Goal: Check status

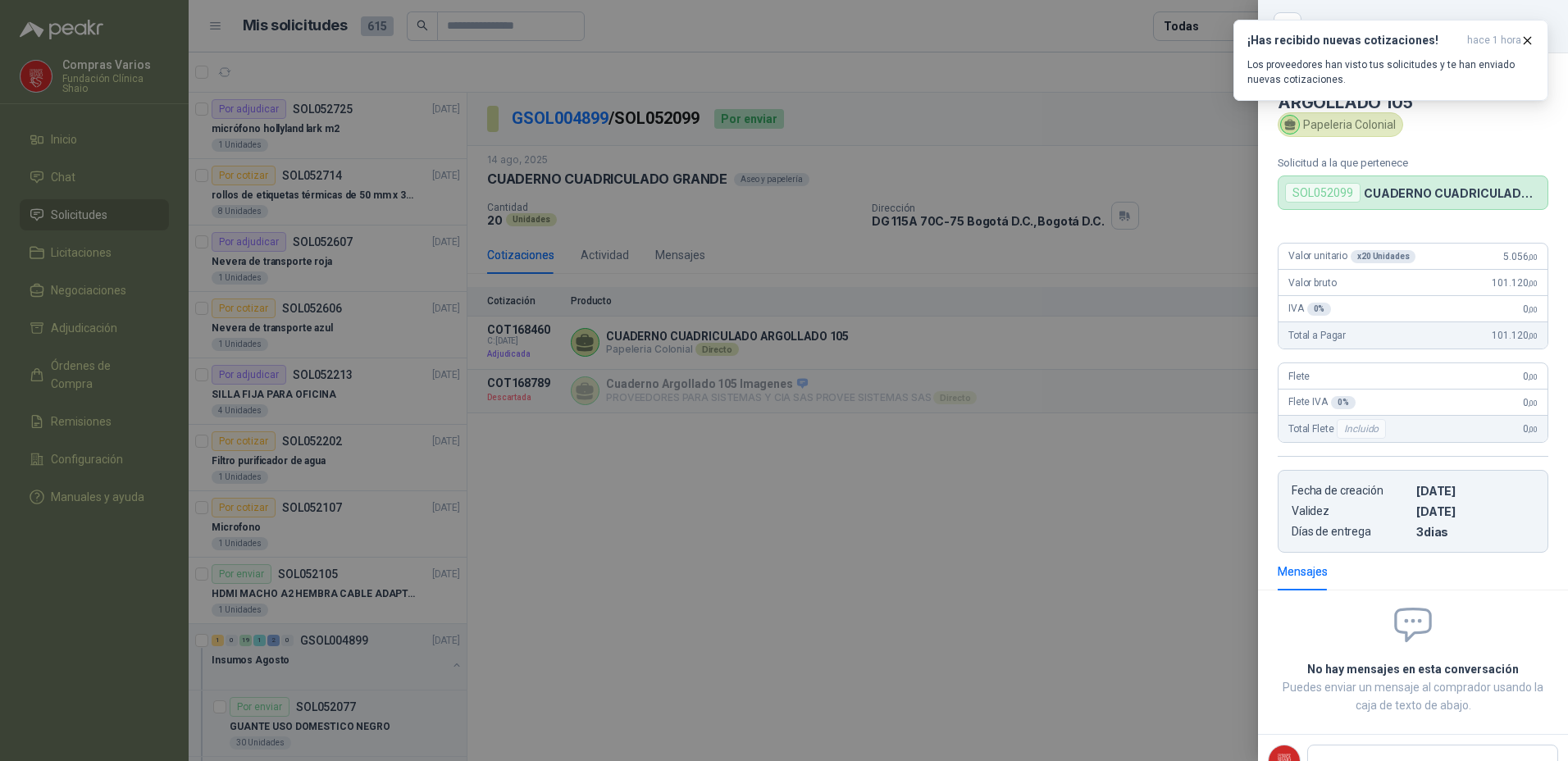
scroll to position [4, 0]
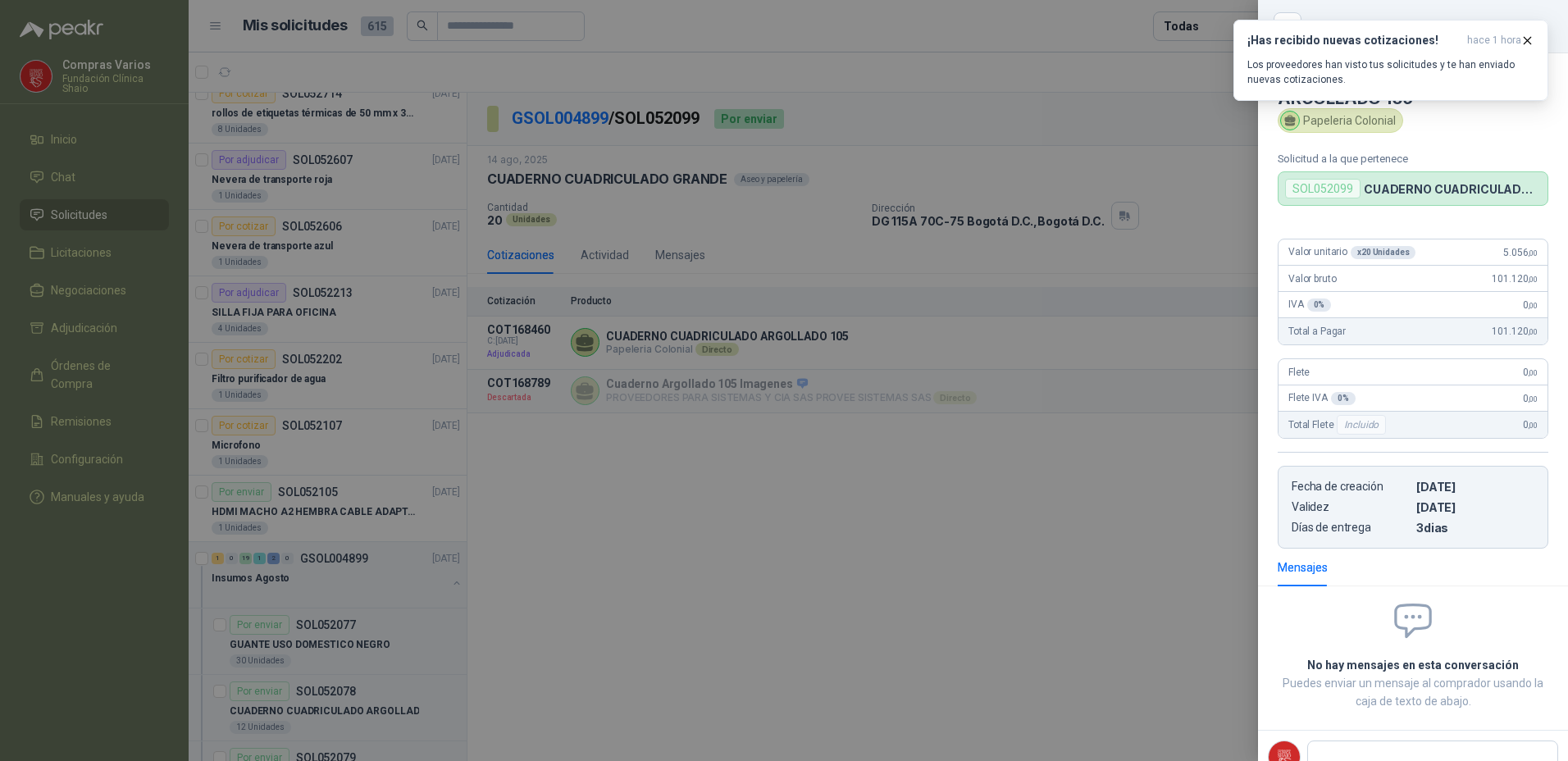
click at [858, 580] on div at bounding box center [784, 380] width 1568 height 761
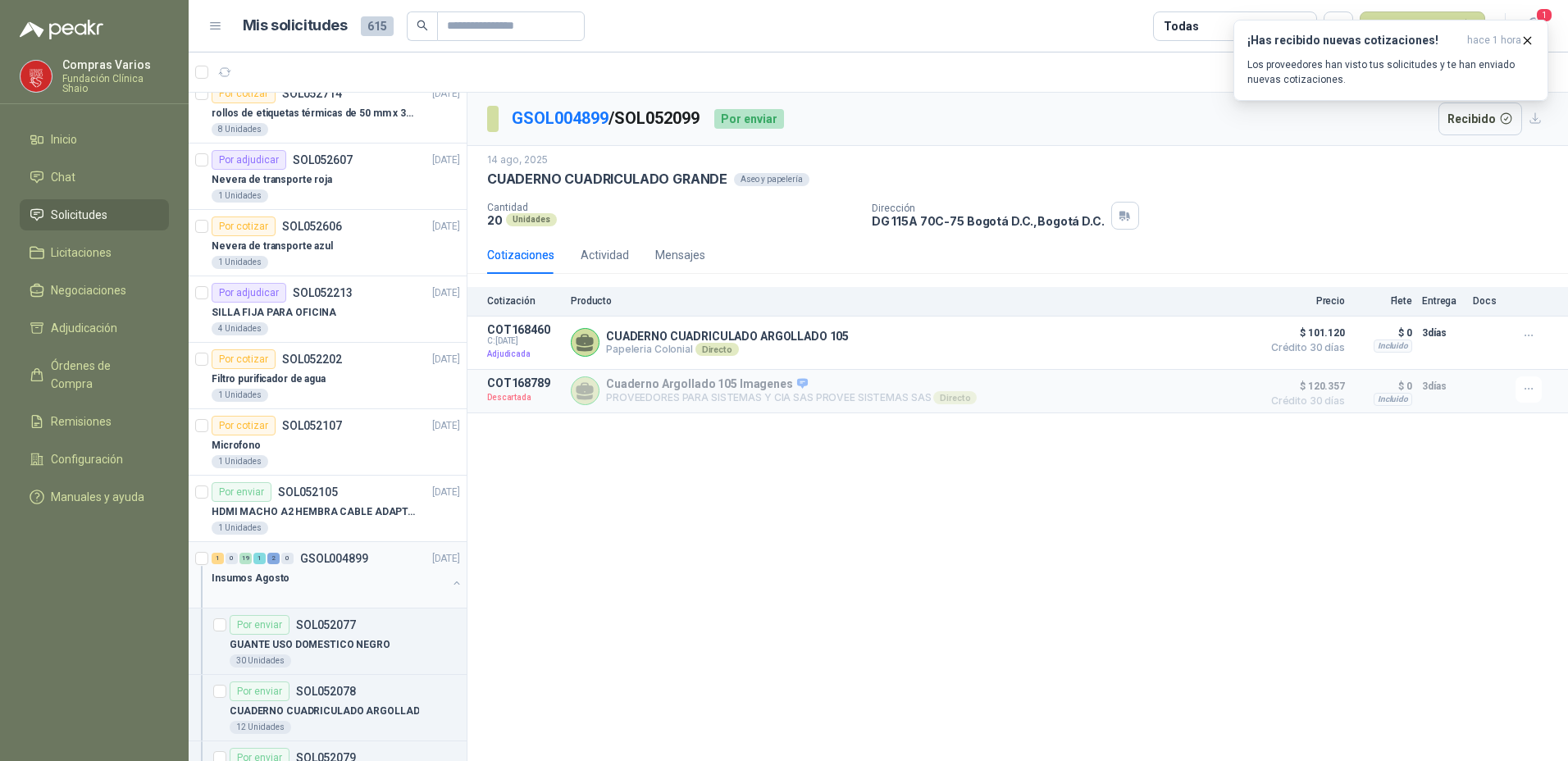
click at [312, 580] on div "Insumos Agosto" at bounding box center [329, 578] width 236 height 20
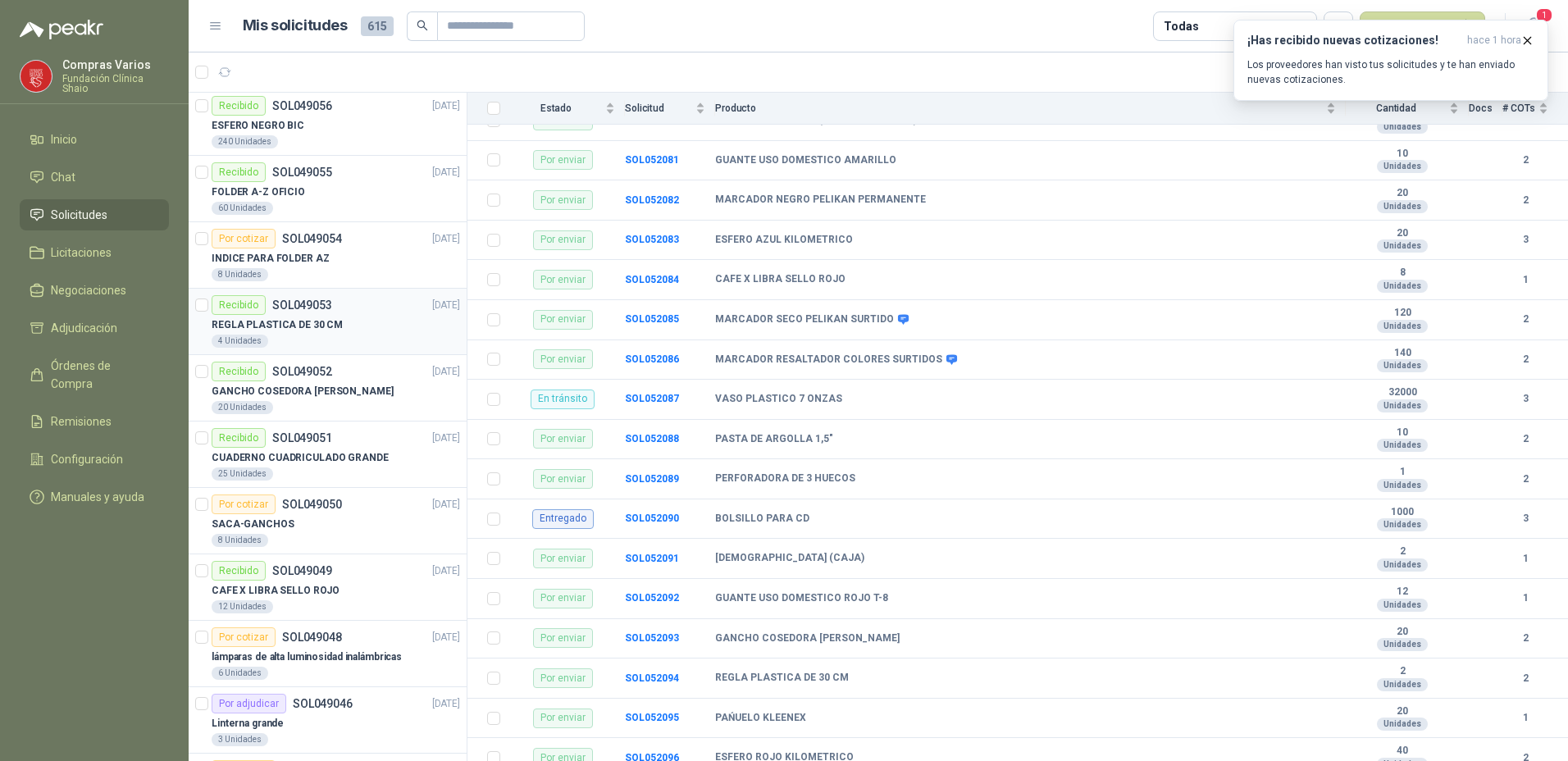
scroll to position [2951, 0]
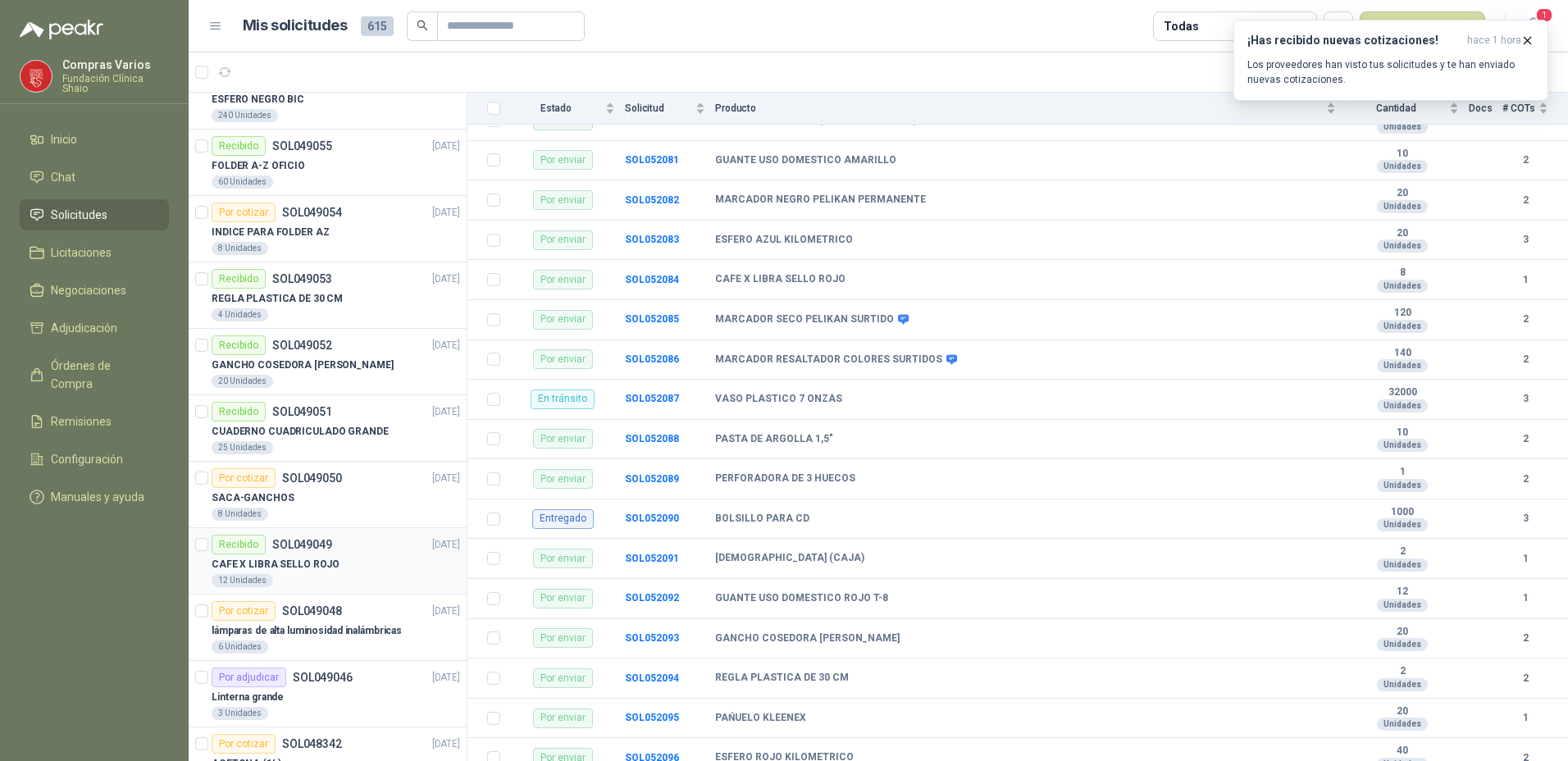
click at [325, 559] on p "CAFE X LIBRA SELLO ROJO" at bounding box center [275, 564] width 128 height 16
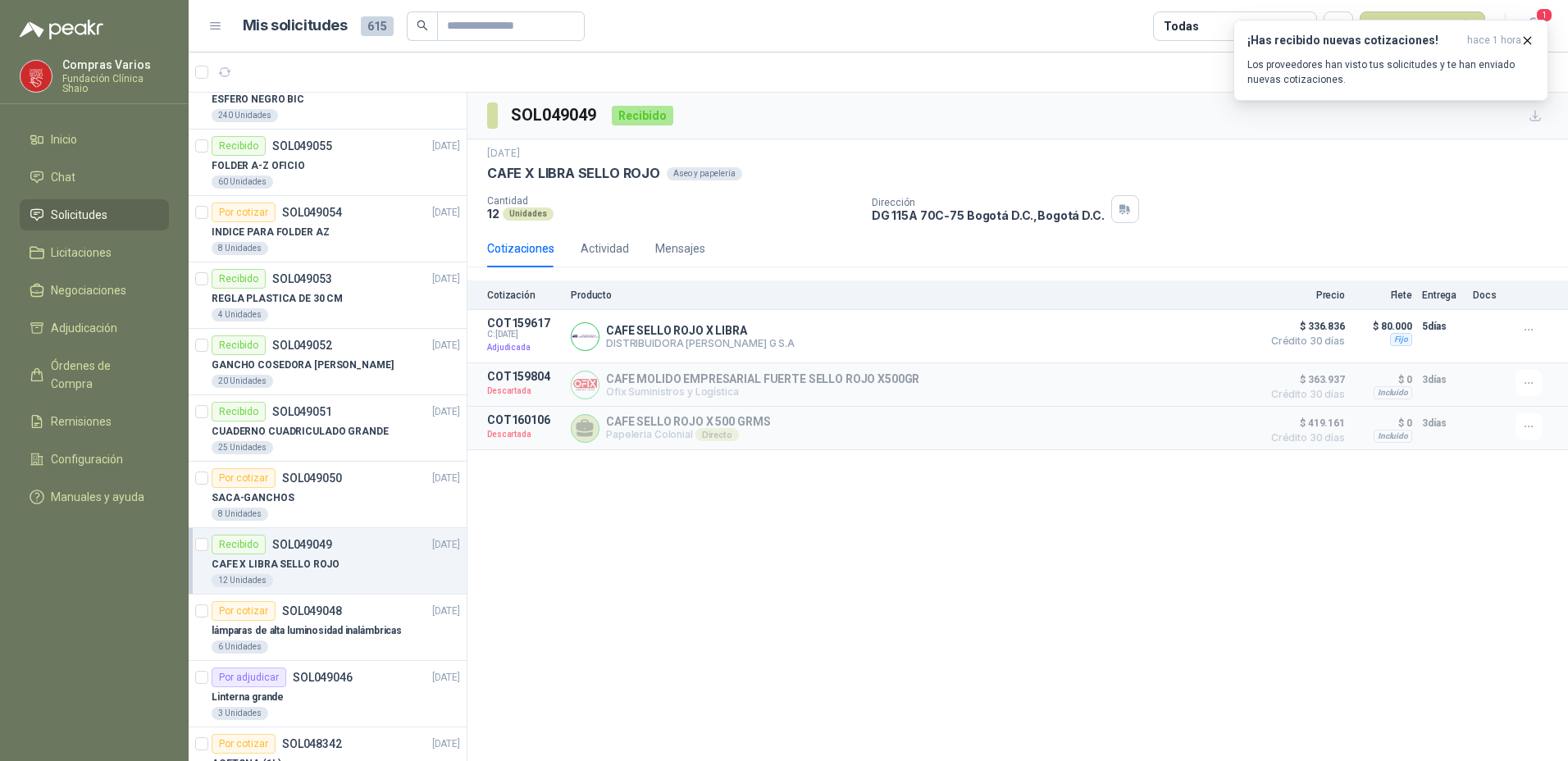
click at [565, 562] on div "SOL049049 Recibido [DATE] CAFE X LIBRA SELLO ROJO Aseo y papelería Cantidad 12…" at bounding box center [1018, 427] width 1101 height 669
click at [1529, 41] on icon "button" at bounding box center [1528, 40] width 7 height 7
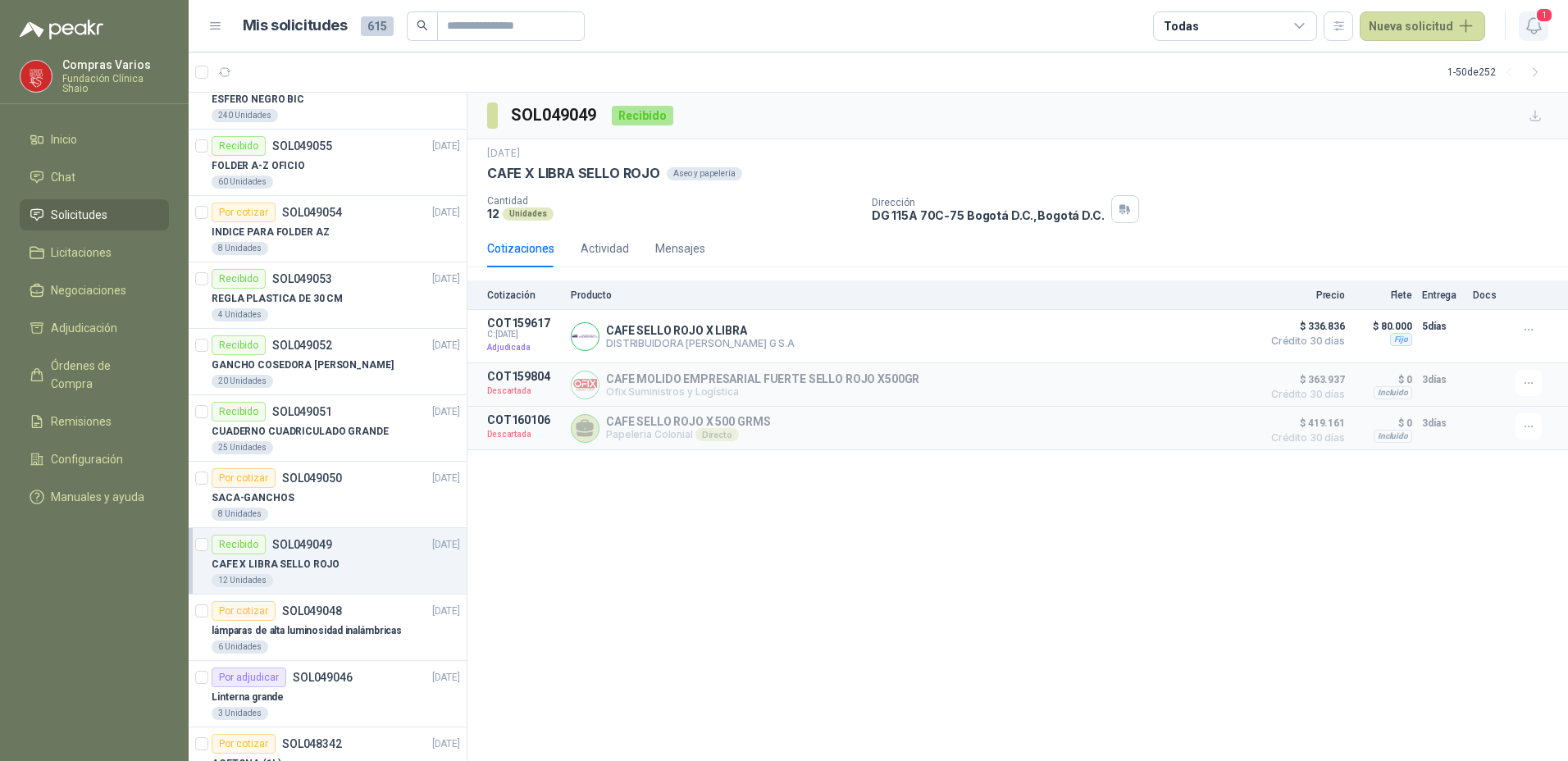
click at [1532, 15] on button "1" at bounding box center [1534, 26] width 29 height 29
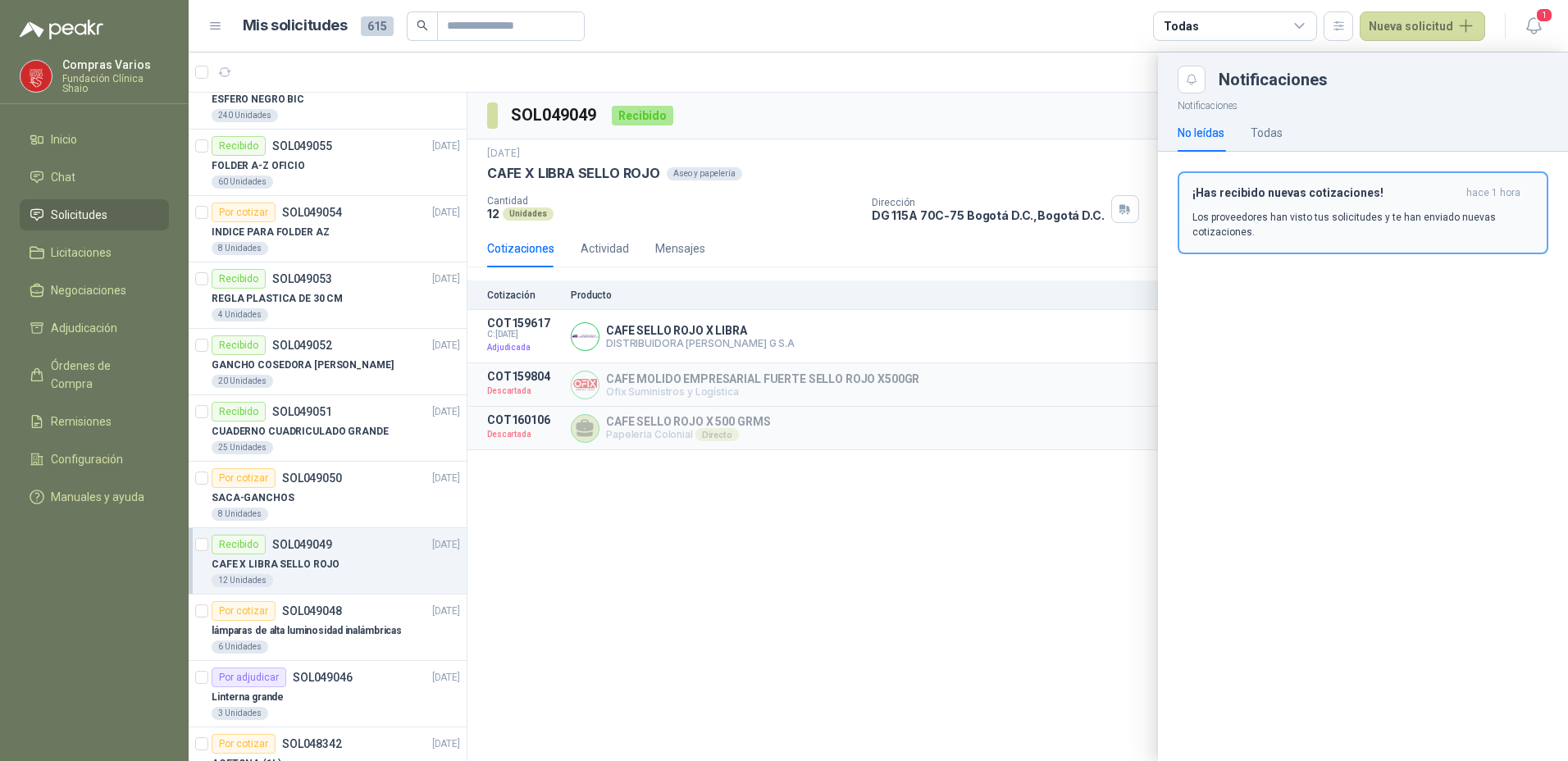
click at [1232, 214] on p "Los proveedores han visto tus solicitudes y te han enviado nuevas cotizaciones." at bounding box center [1363, 225] width 342 height 29
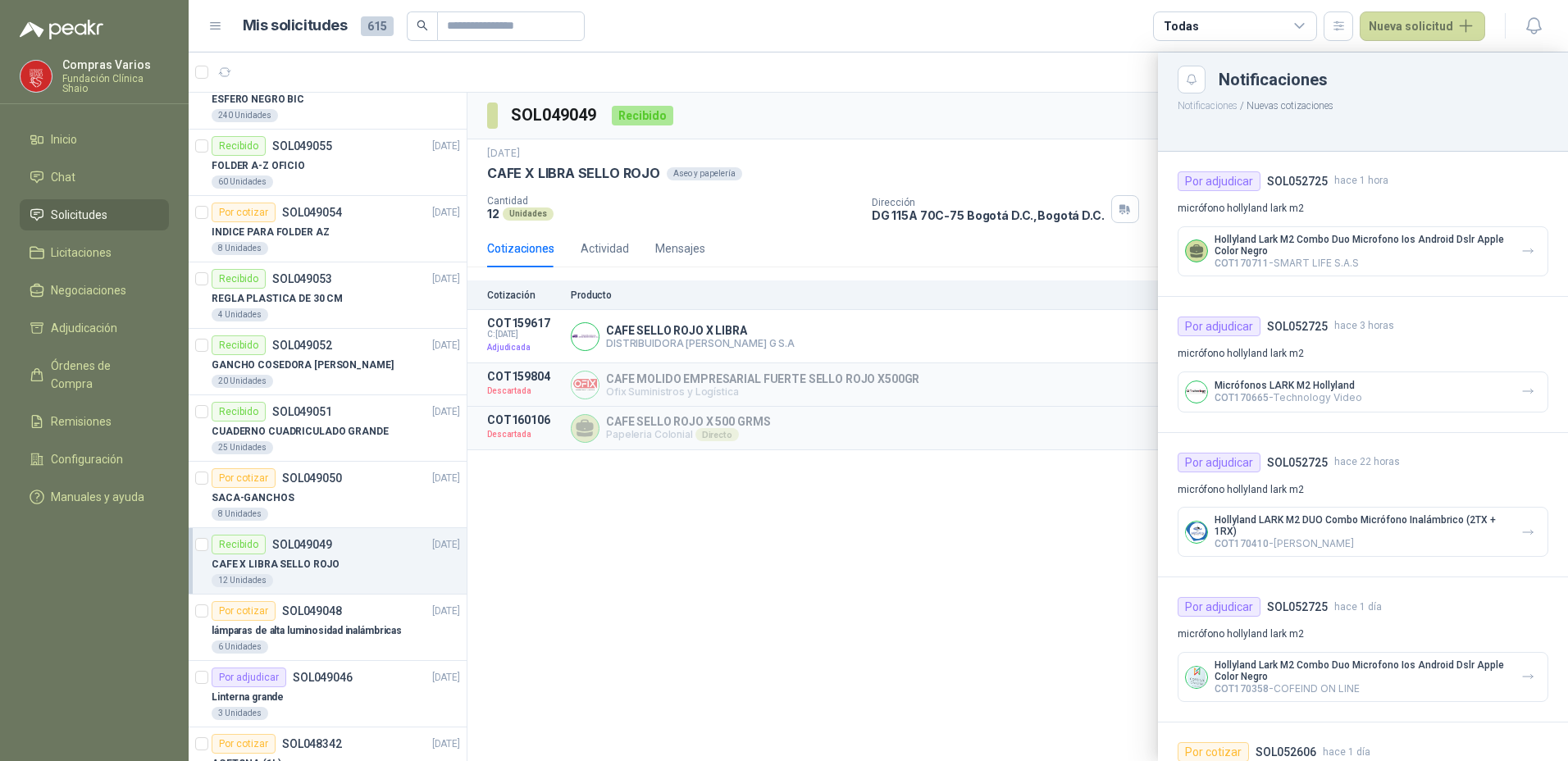
click at [991, 522] on div at bounding box center [879, 407] width 1380 height 708
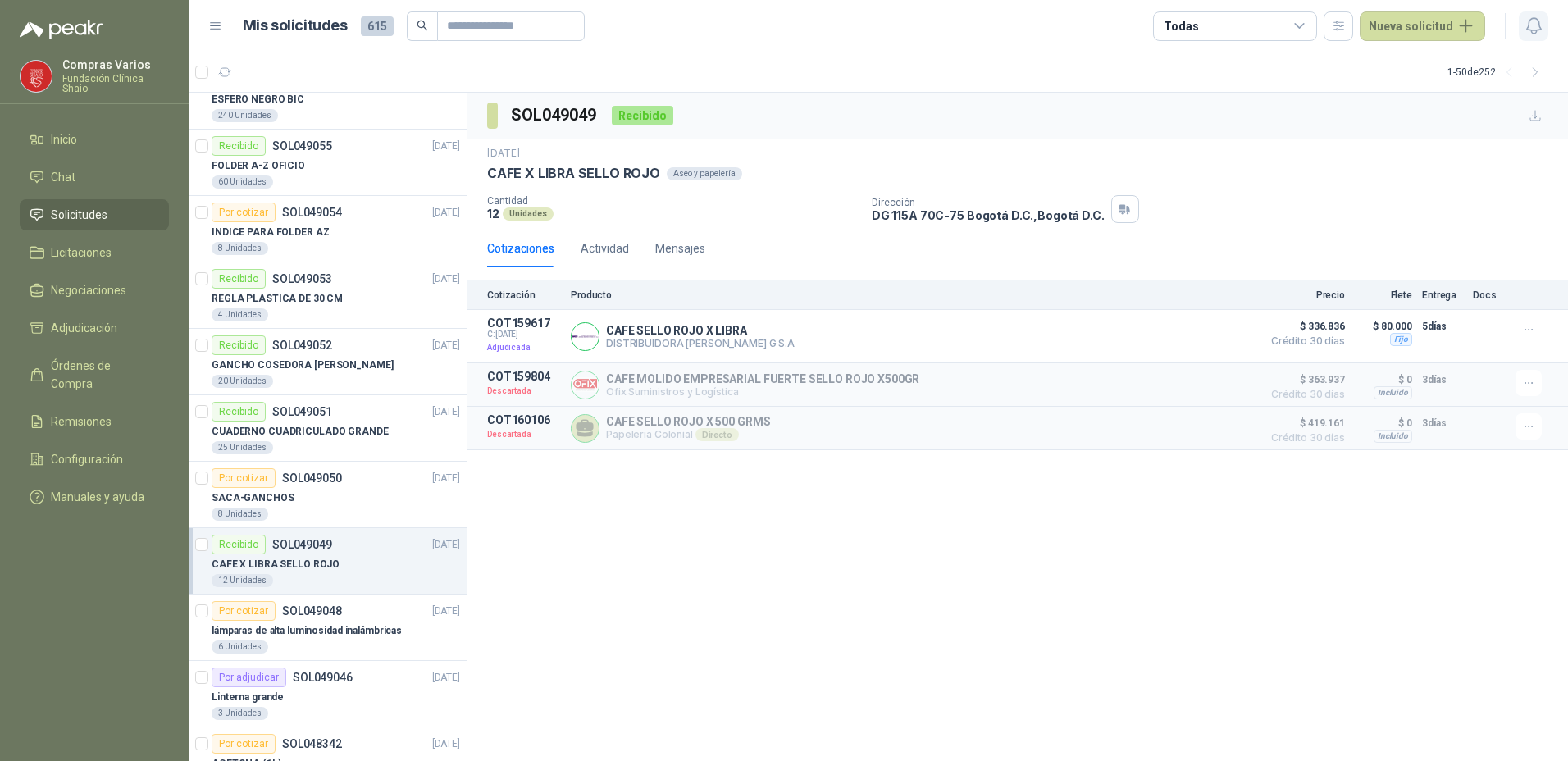
click at [1539, 21] on icon "button" at bounding box center [1534, 25] width 21 height 21
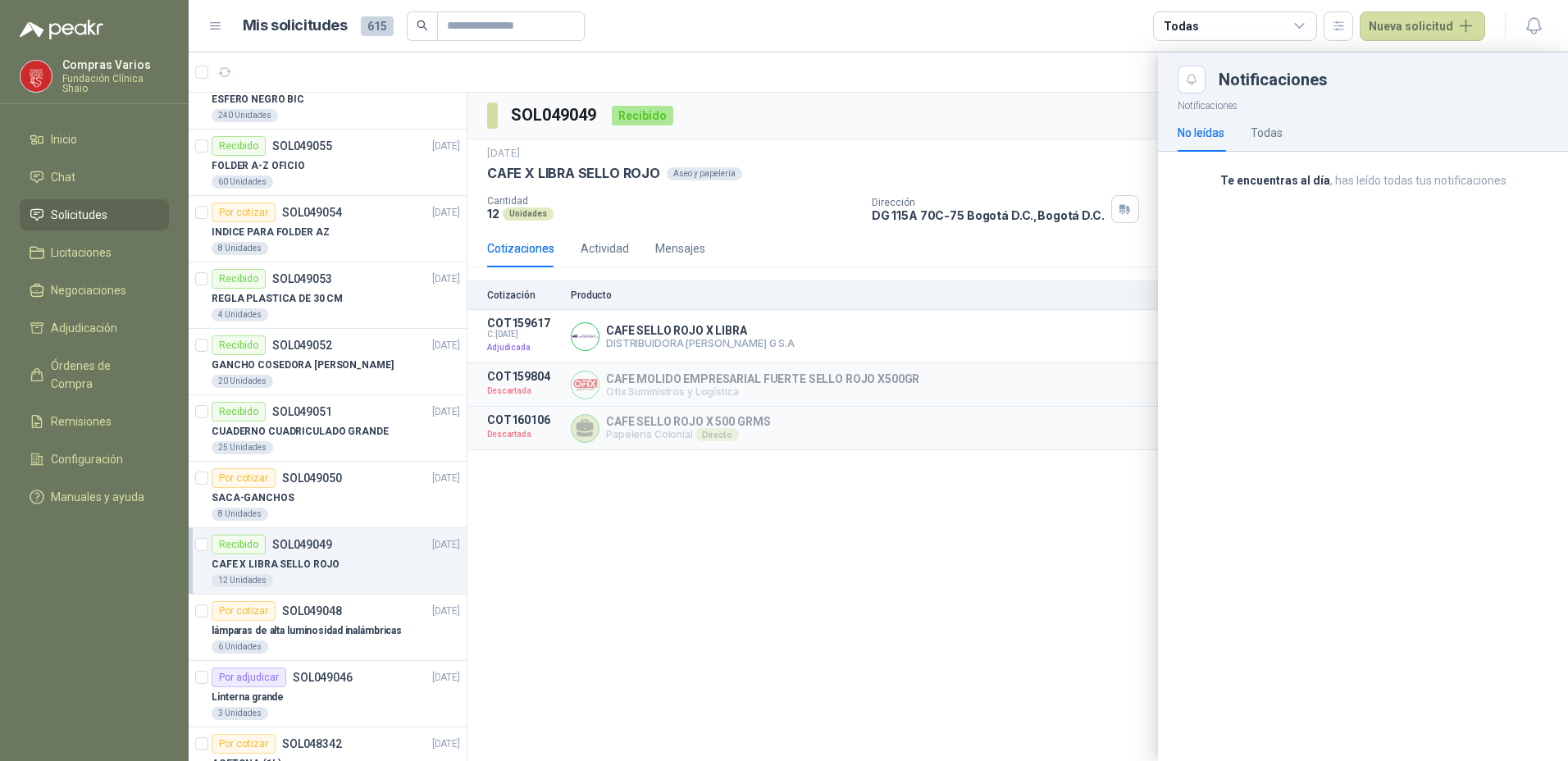
click at [991, 649] on div at bounding box center [879, 407] width 1380 height 708
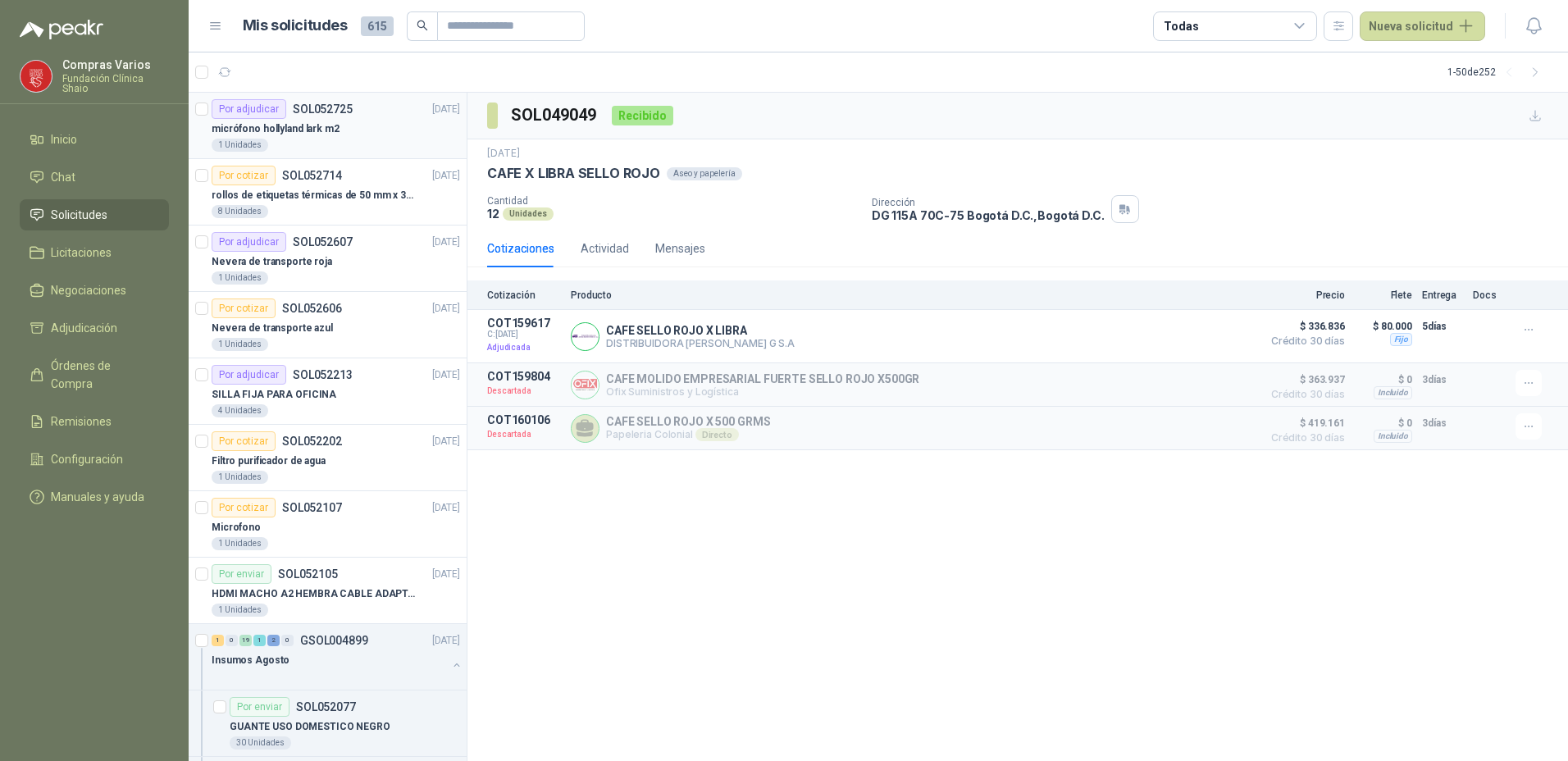
click at [332, 123] on p "micrófono hollyland lark m2" at bounding box center [275, 129] width 128 height 16
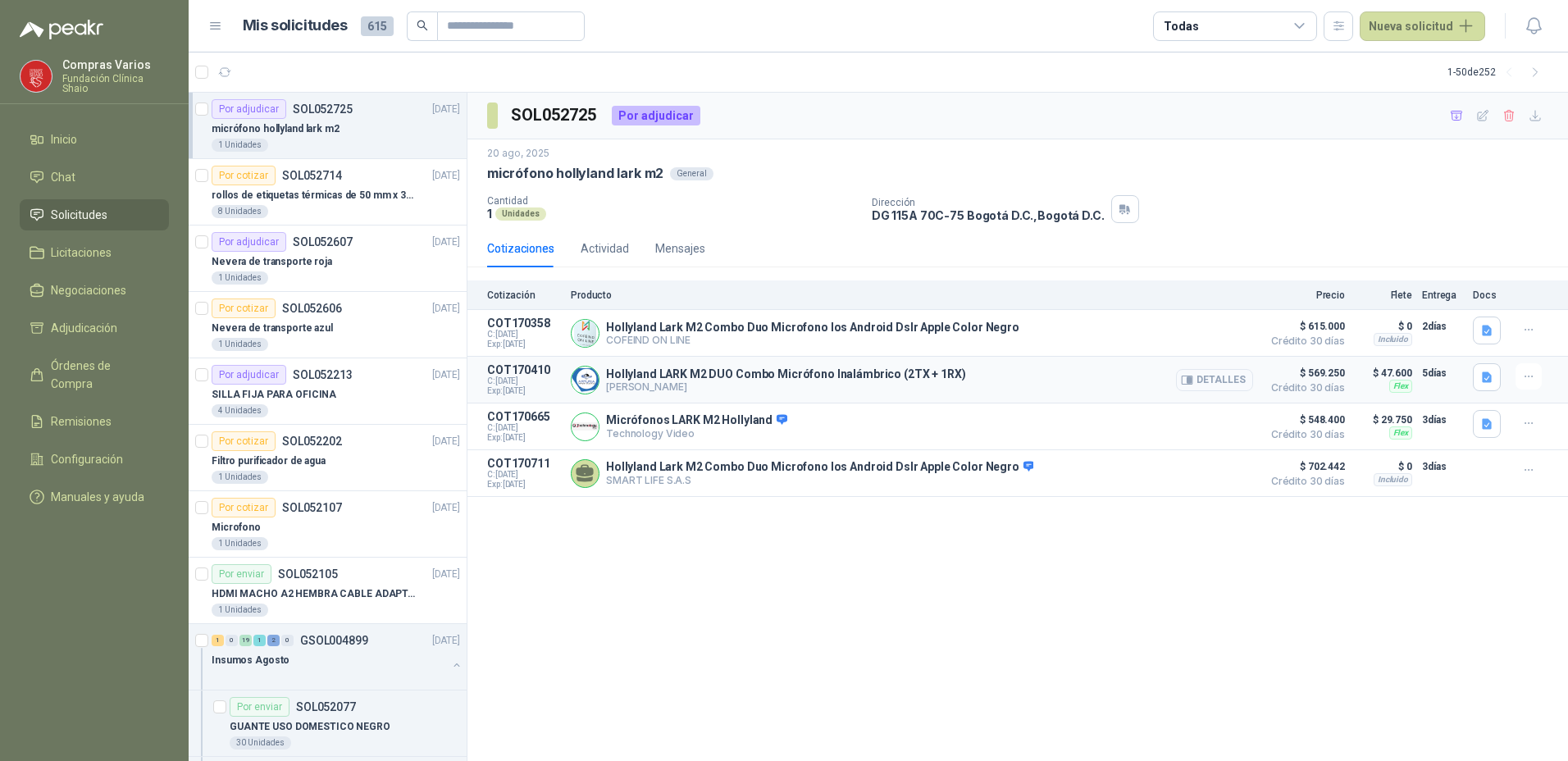
click at [1229, 382] on button "Detalles" at bounding box center [1215, 380] width 77 height 22
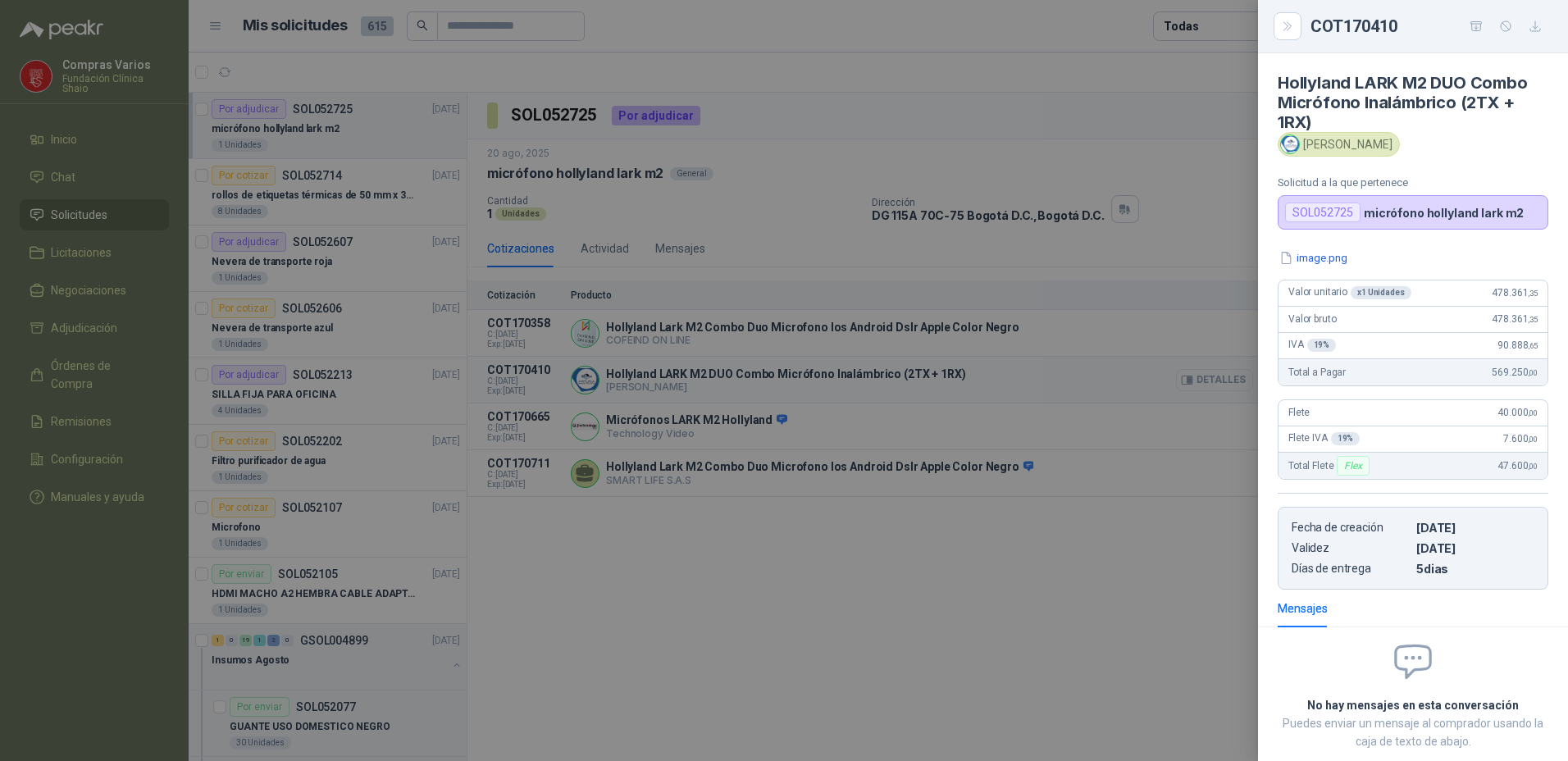
scroll to position [93, 0]
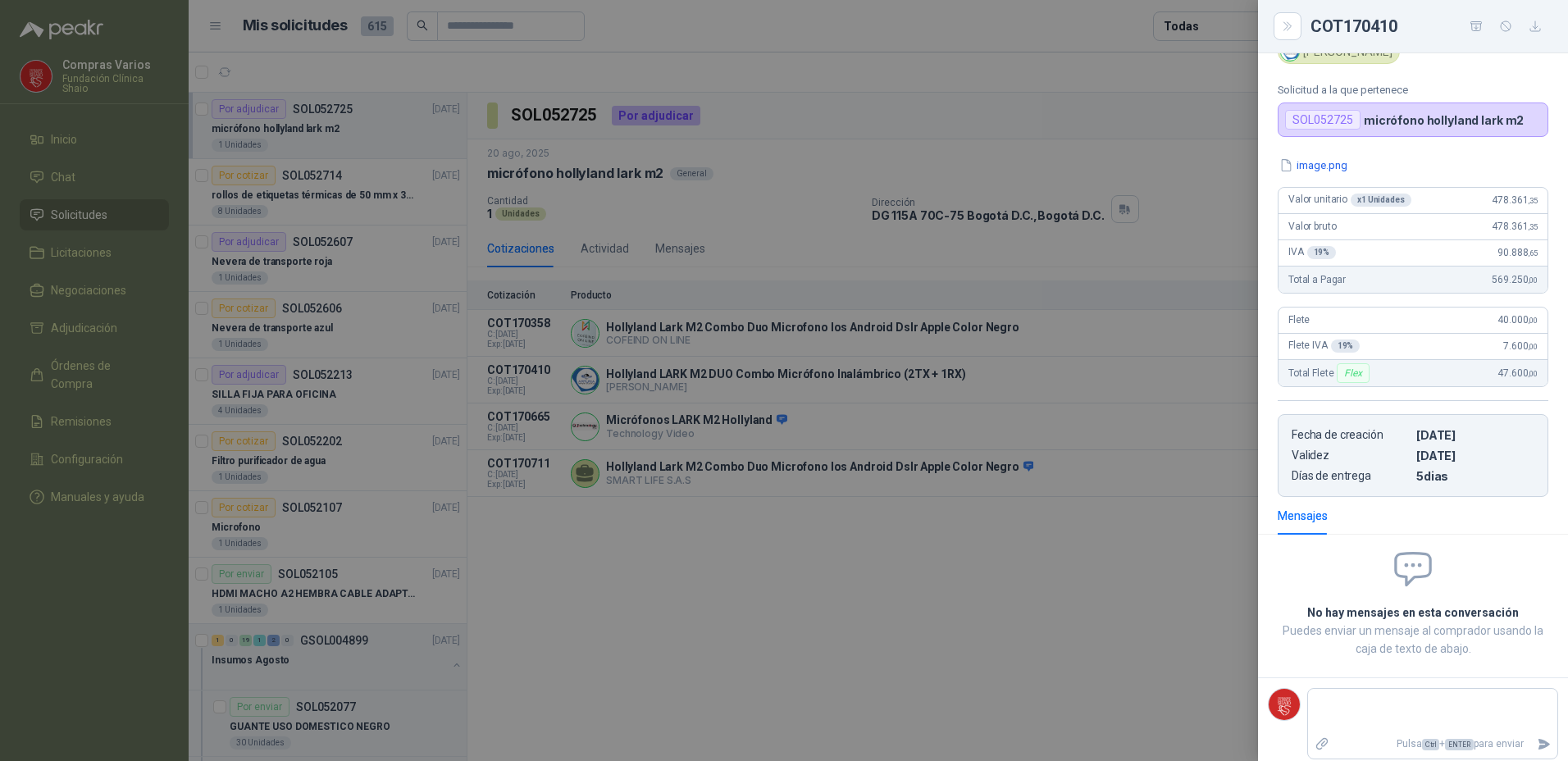
click at [1214, 525] on div at bounding box center [784, 380] width 1568 height 761
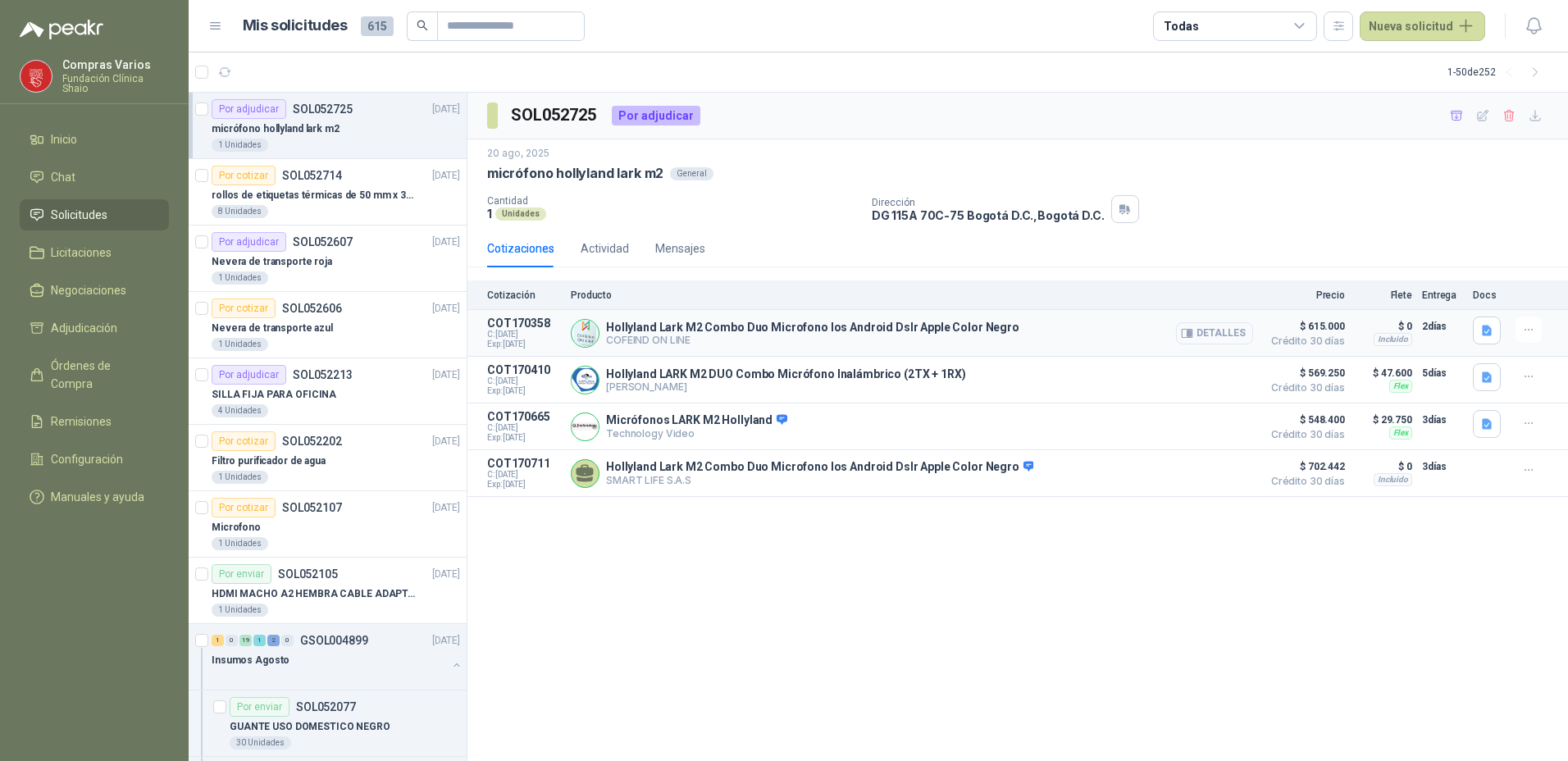
click at [1229, 333] on button "Detalles" at bounding box center [1215, 333] width 77 height 22
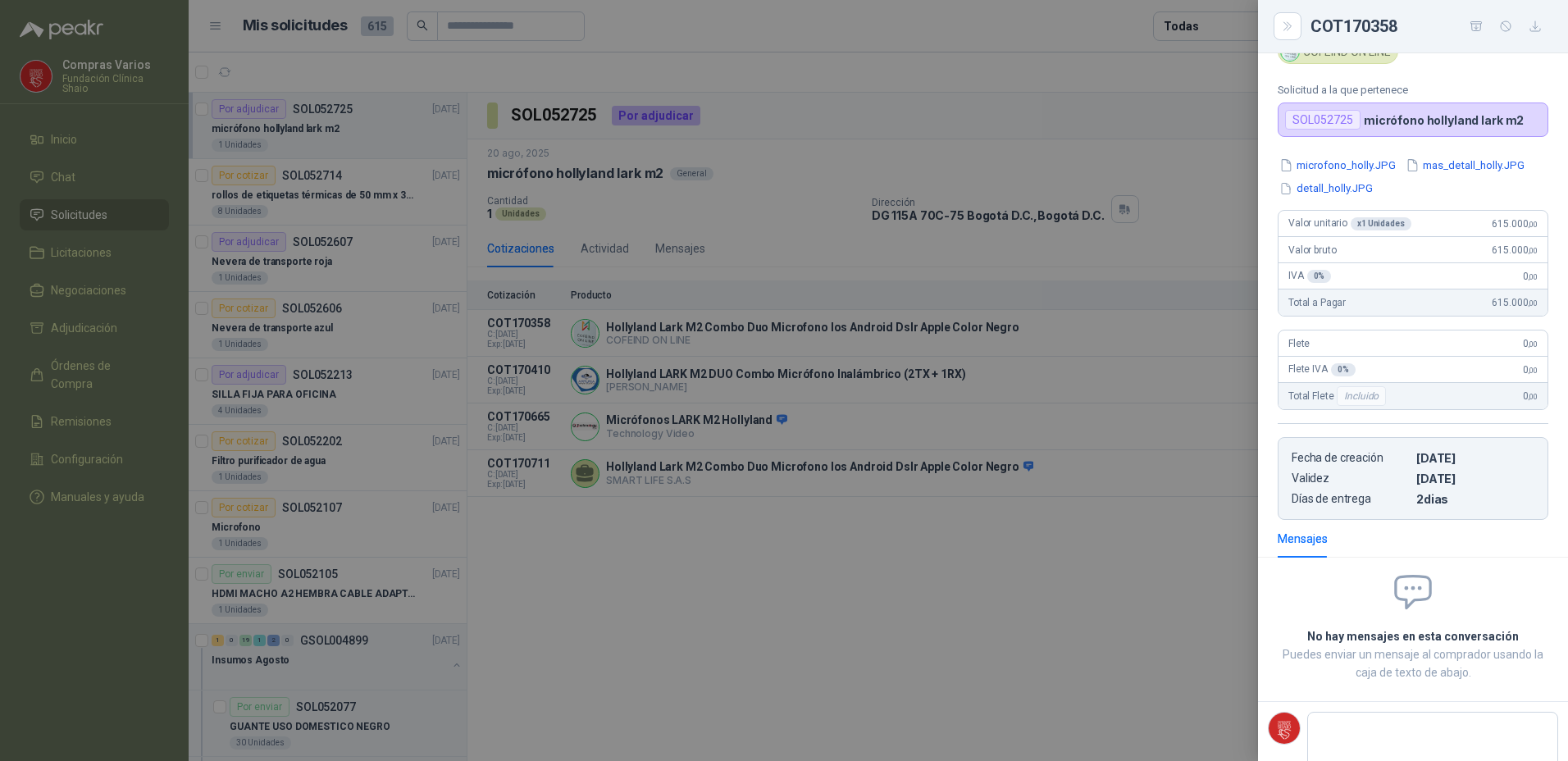
click at [1176, 581] on div at bounding box center [784, 380] width 1568 height 761
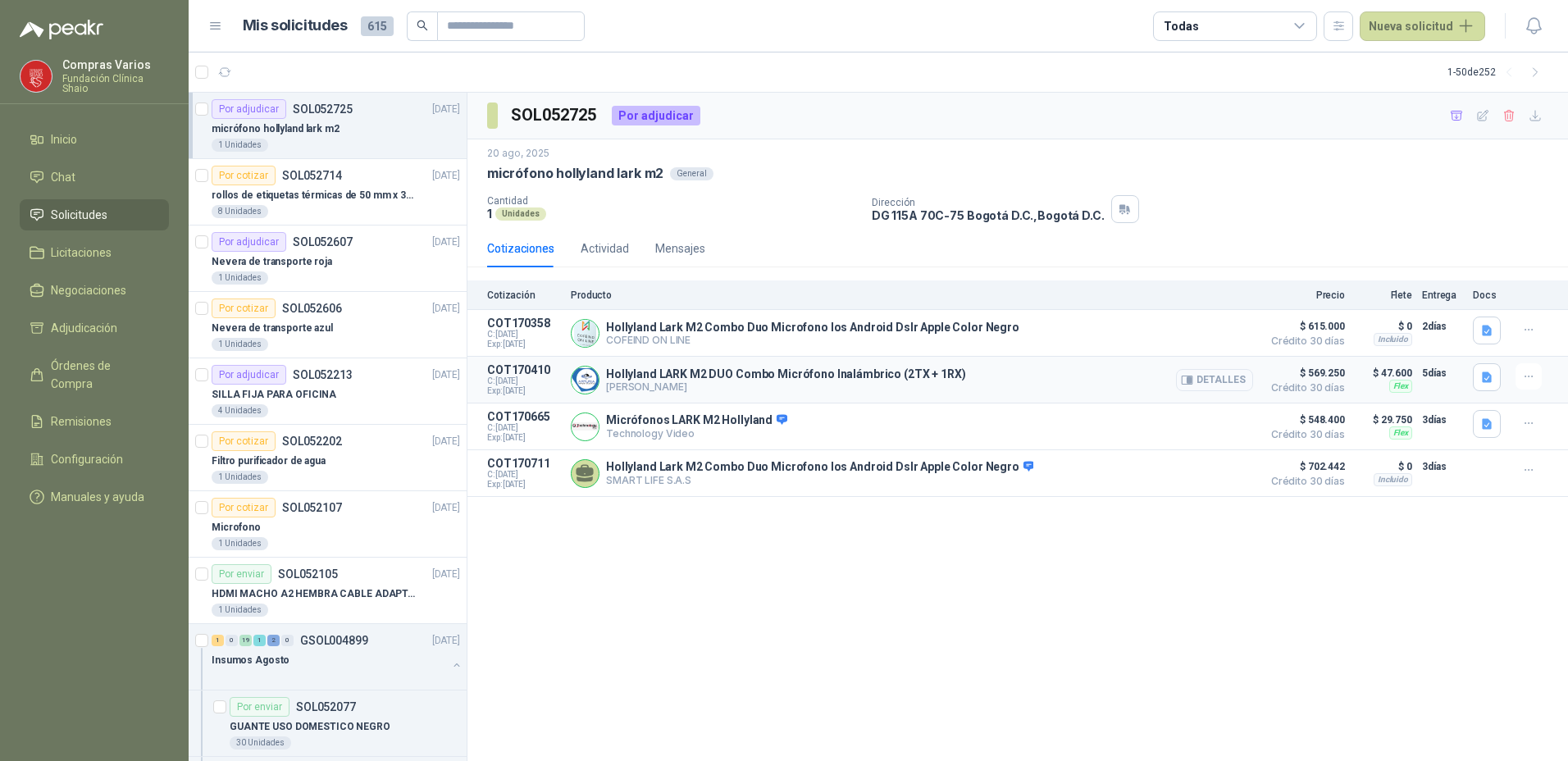
click at [1198, 382] on button "Detalles" at bounding box center [1215, 380] width 77 height 22
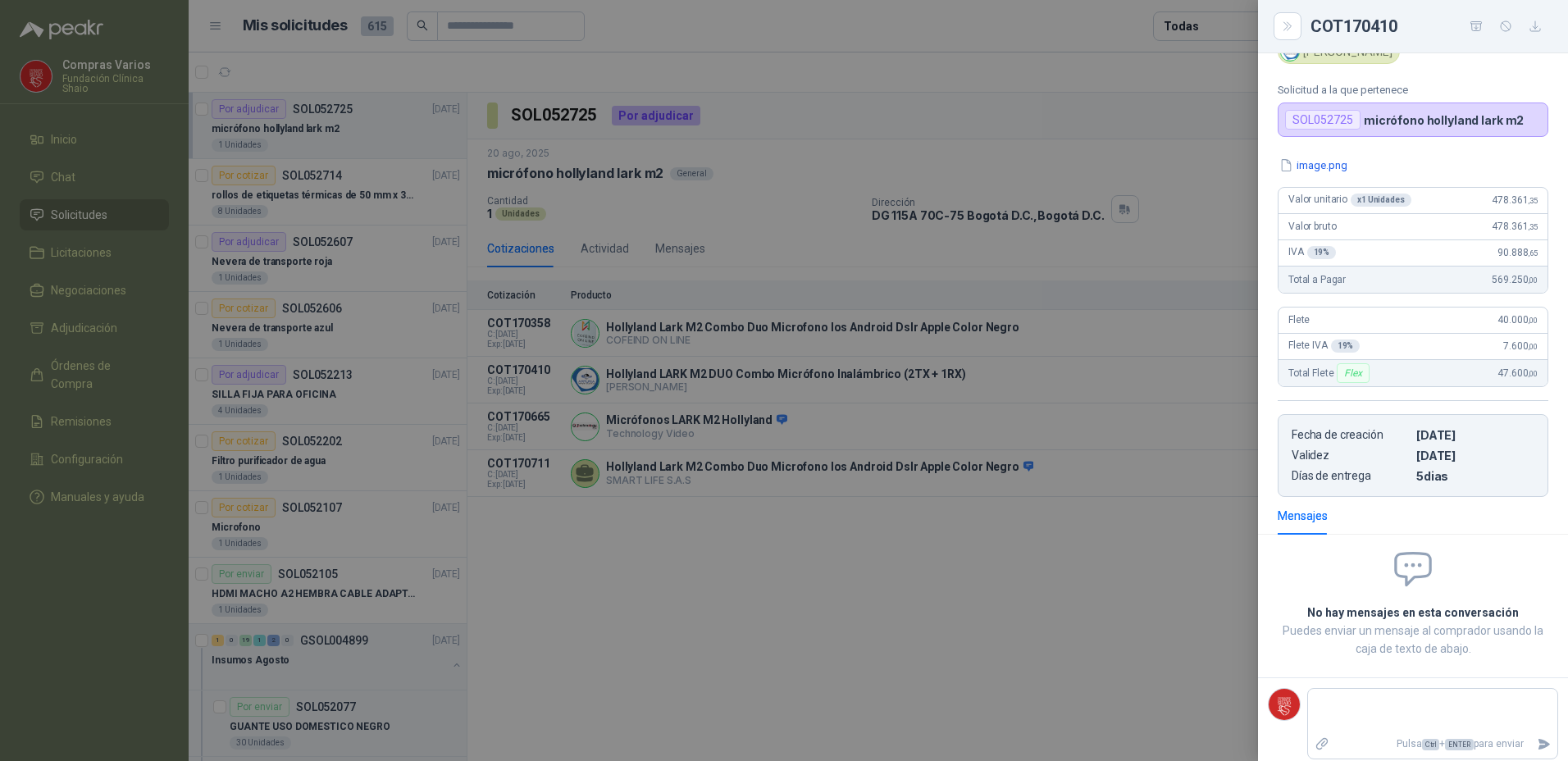
click at [1102, 574] on div at bounding box center [784, 380] width 1568 height 761
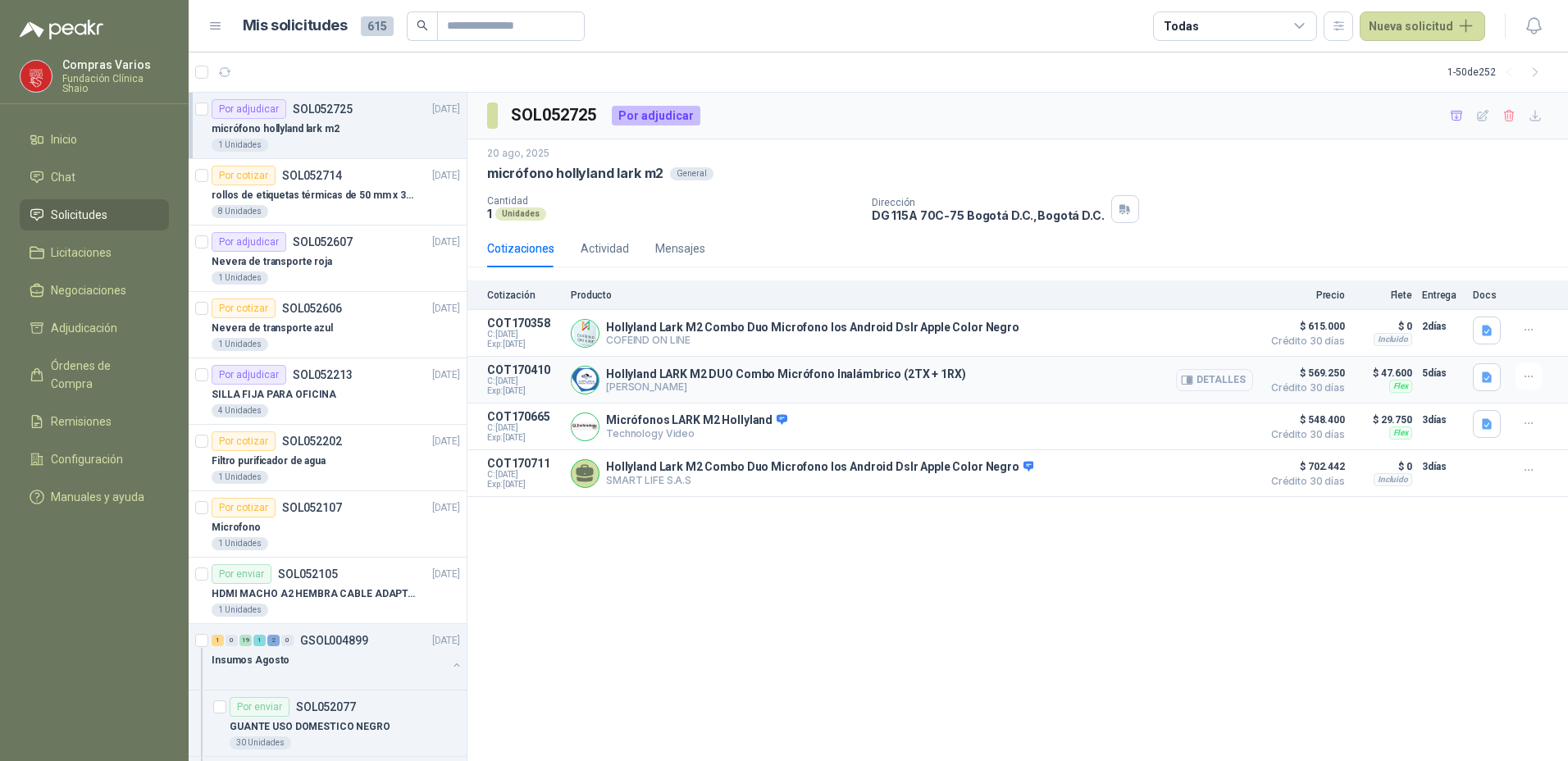
click at [1214, 386] on button "Detalles" at bounding box center [1215, 380] width 77 height 22
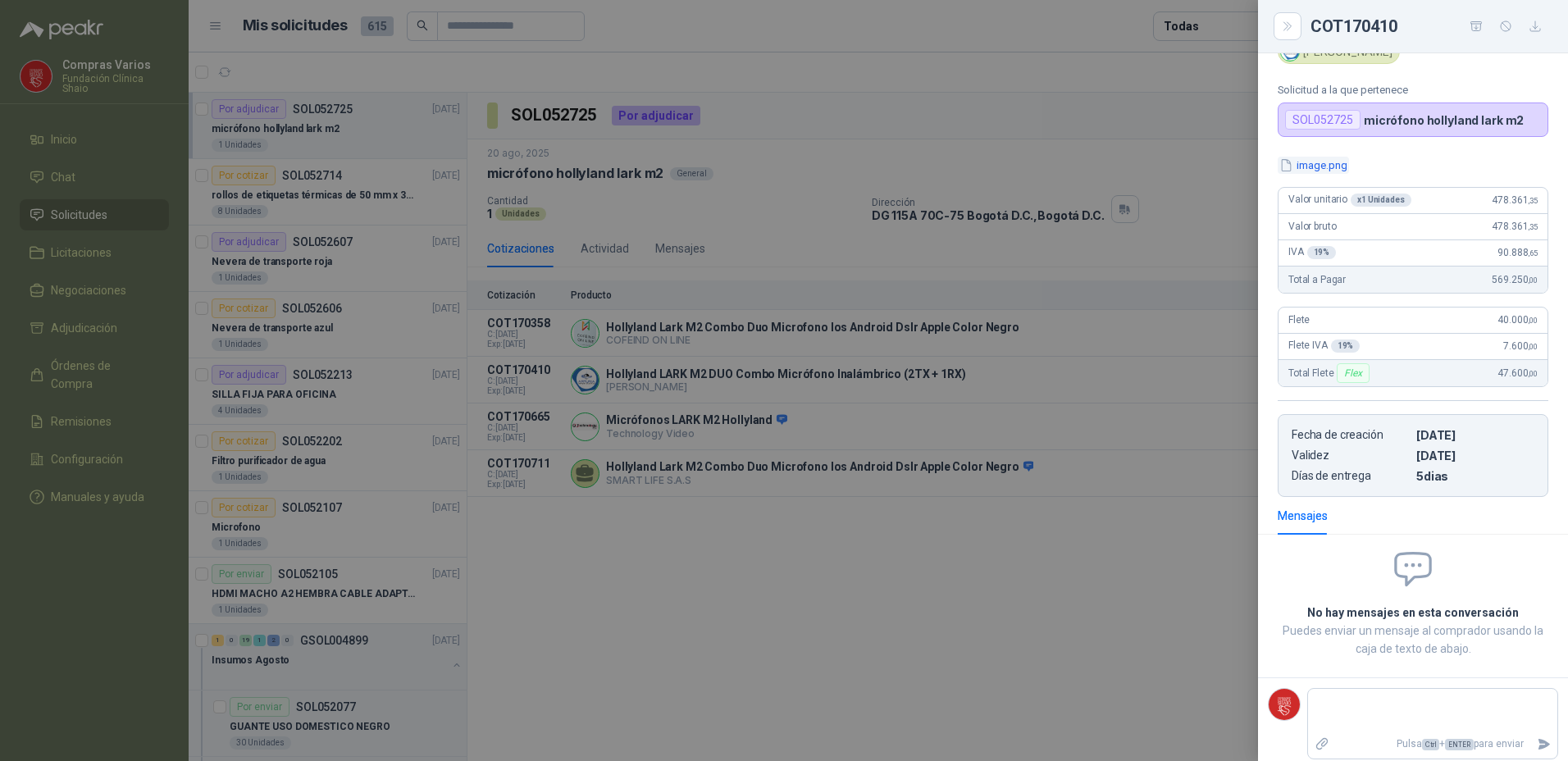
click at [1314, 165] on button "image.png" at bounding box center [1314, 165] width 71 height 18
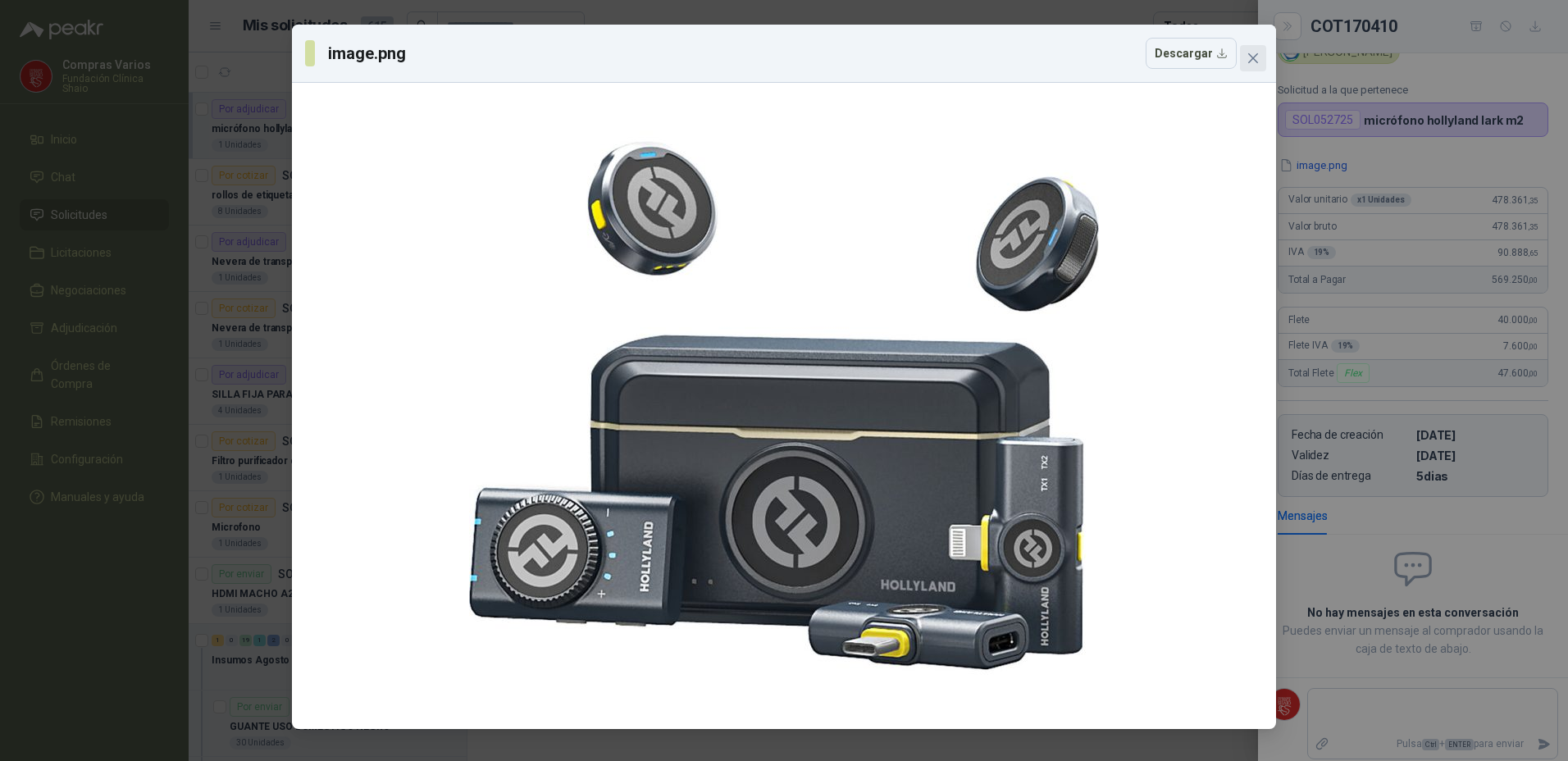
click at [1245, 61] on span "Close" at bounding box center [1253, 58] width 26 height 13
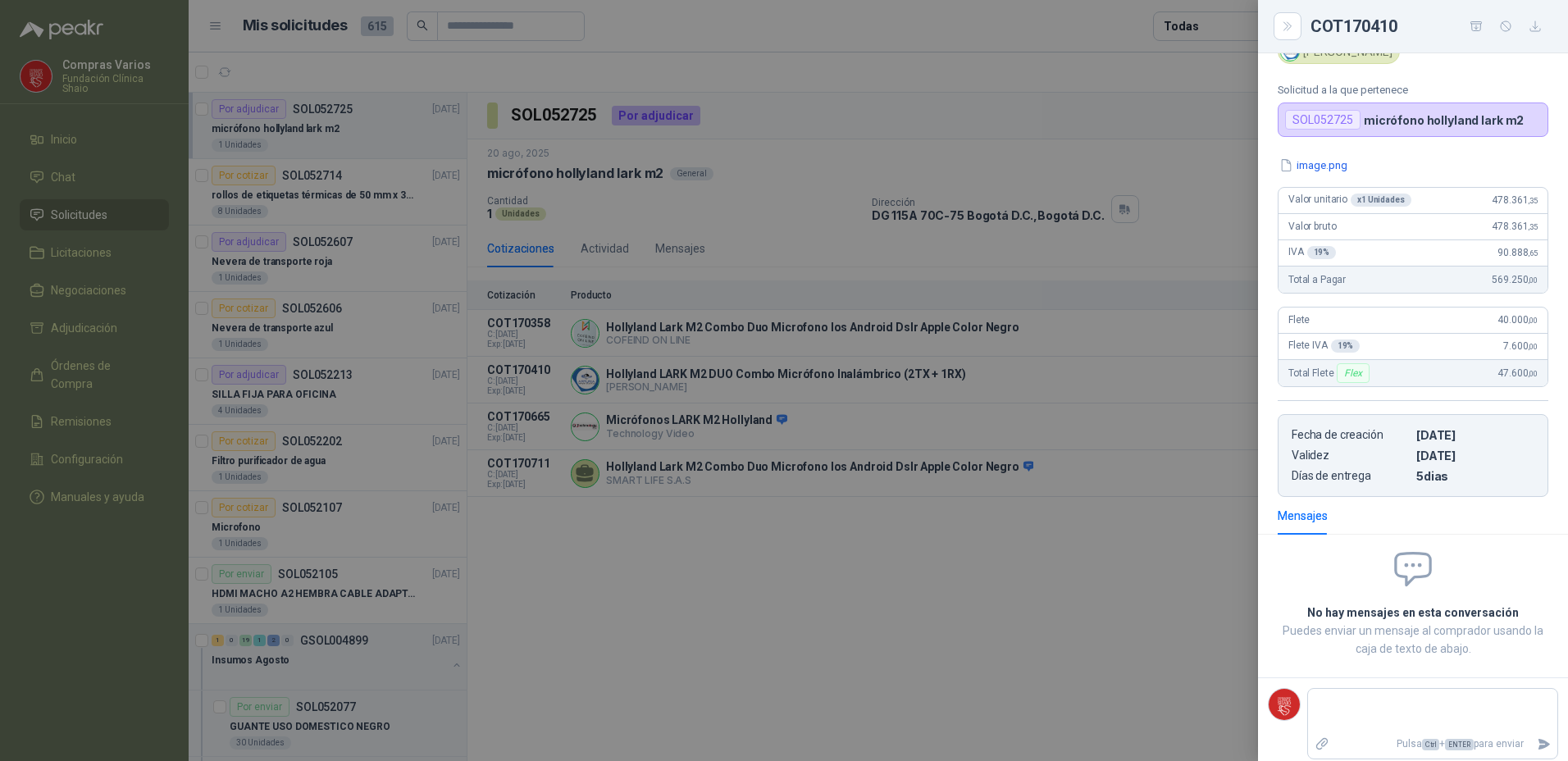
click at [788, 721] on div at bounding box center [784, 380] width 1568 height 761
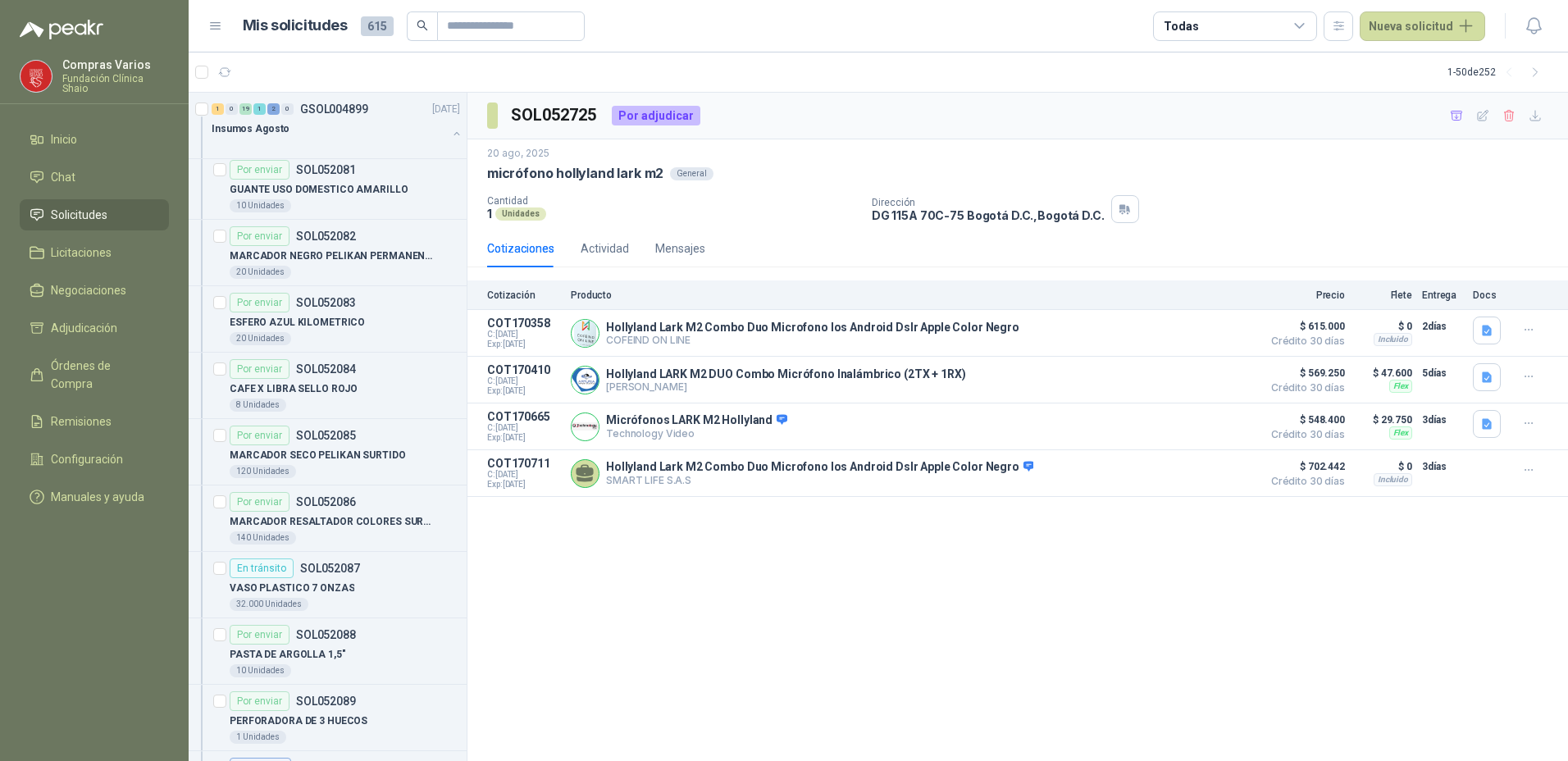
scroll to position [820, 0]
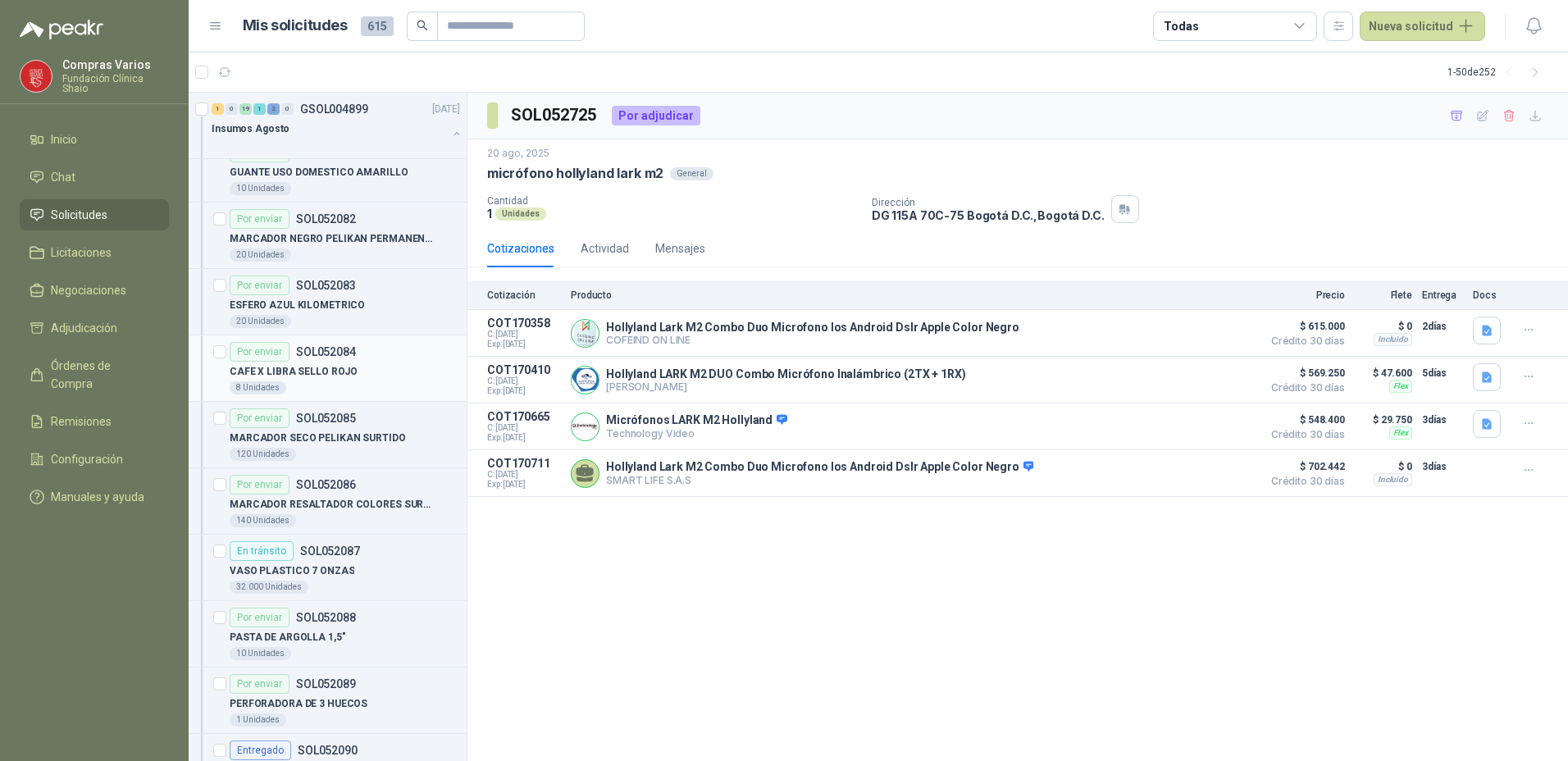
click at [300, 361] on div "Por enviar SOL052084" at bounding box center [293, 351] width 126 height 20
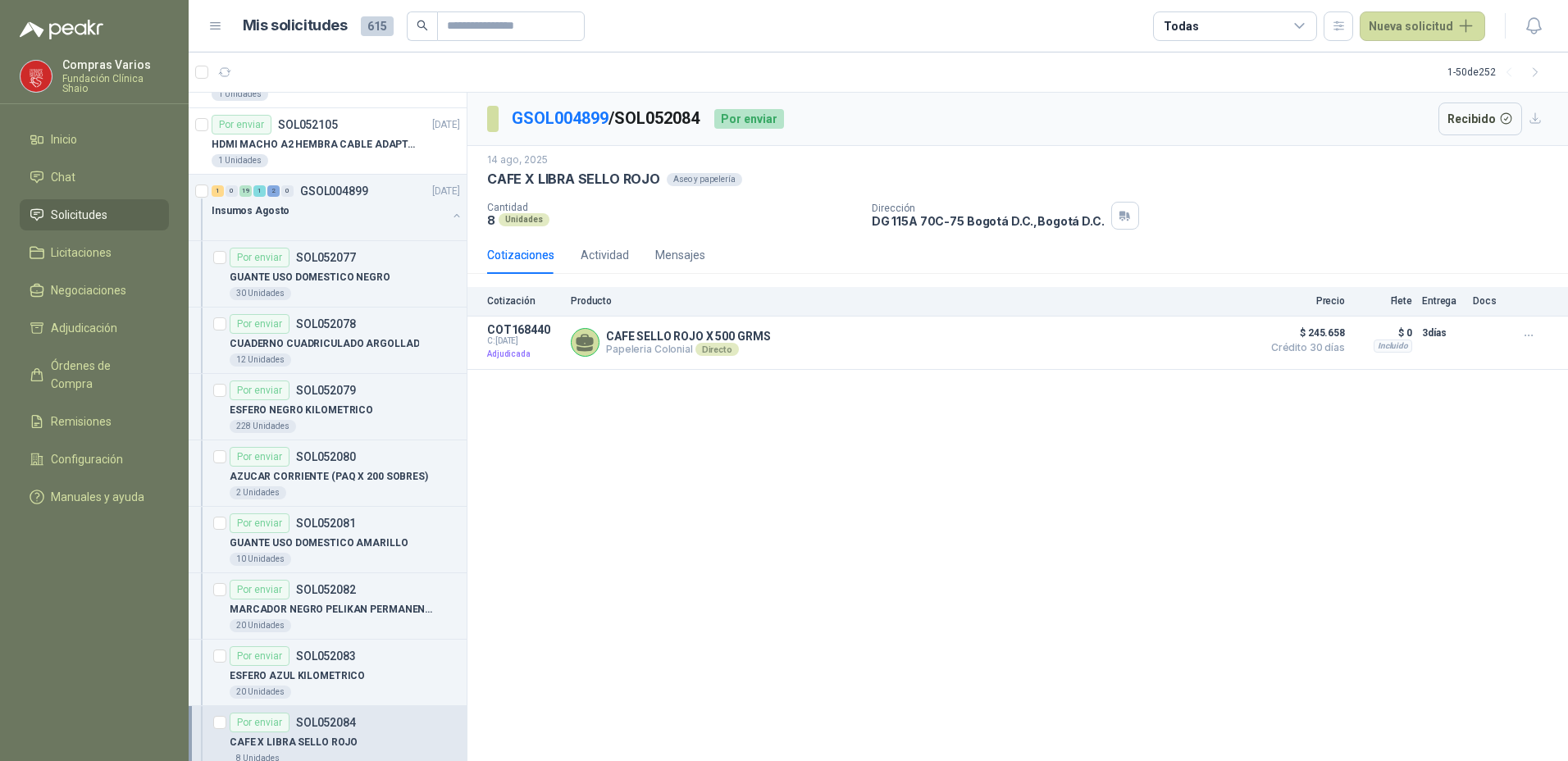
scroll to position [574, 0]
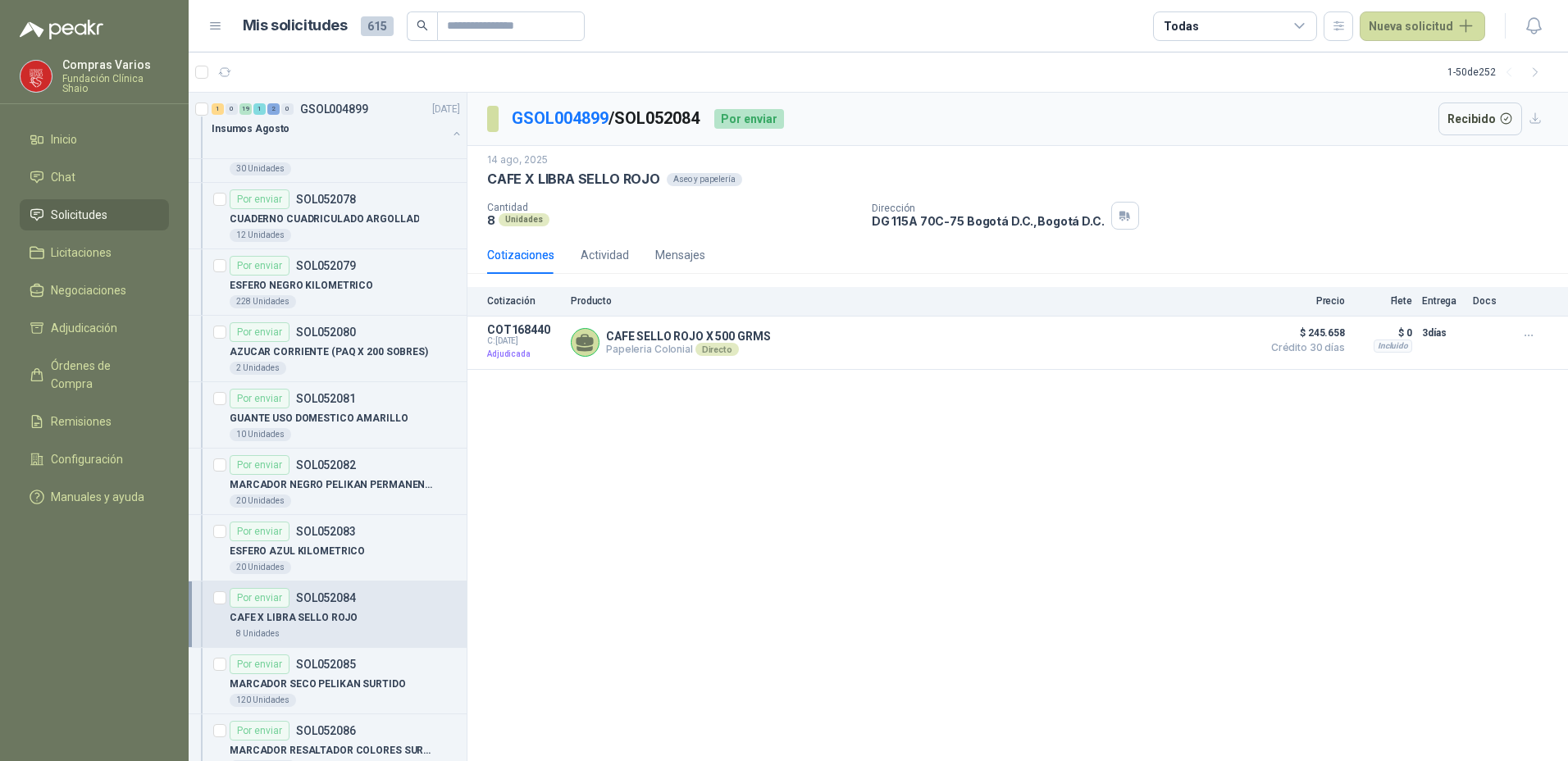
click at [61, 650] on menu "Compras Varios Fundación Clínica Shaio Inicio Chat Solicitudes Licitaciones Neg…" at bounding box center [94, 380] width 189 height 761
click at [33, 604] on menu "Compras Varios Fundación Clínica Shaio Inicio Chat Solicitudes Licitaciones Neg…" at bounding box center [94, 380] width 189 height 761
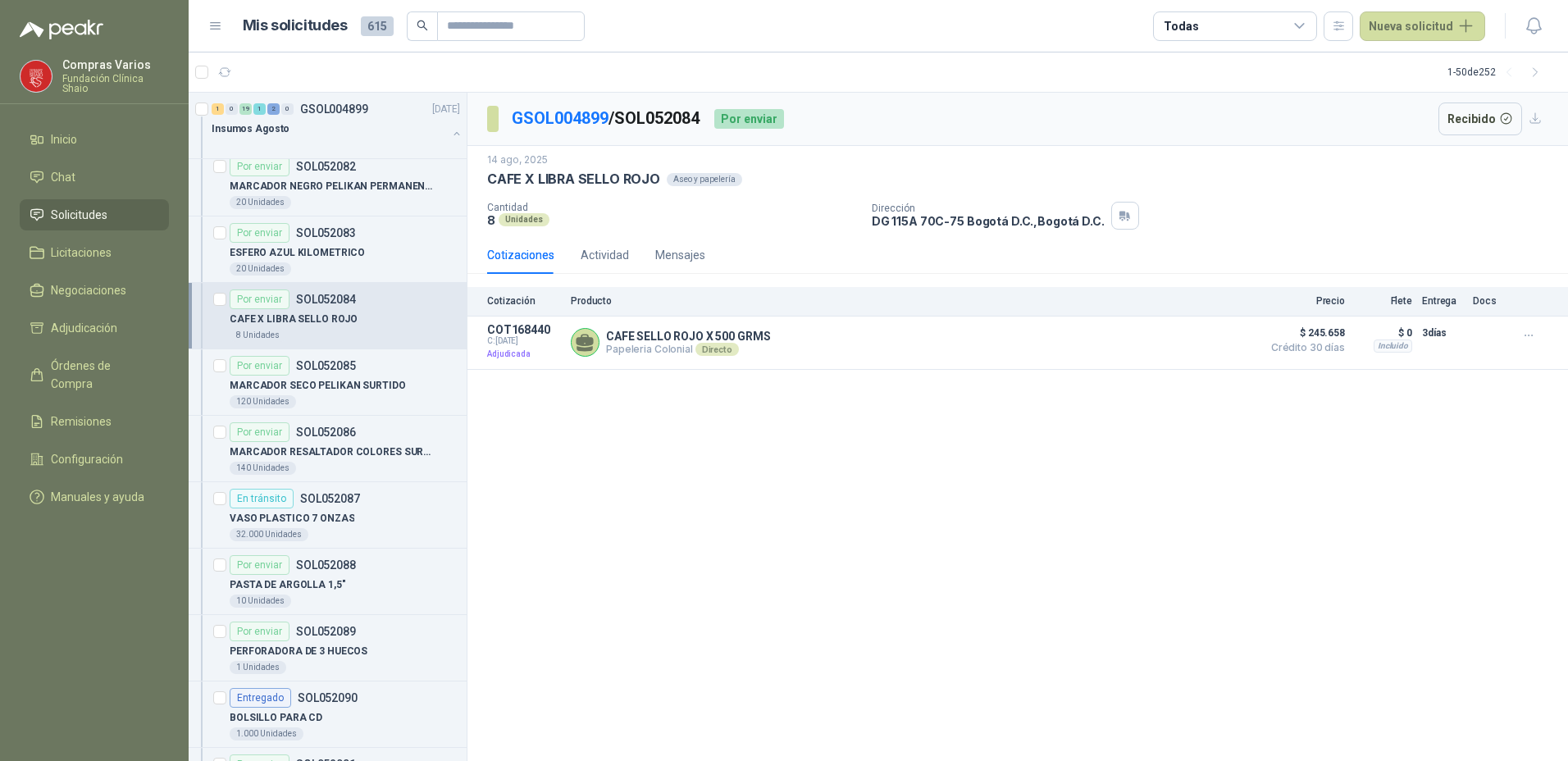
scroll to position [902, 0]
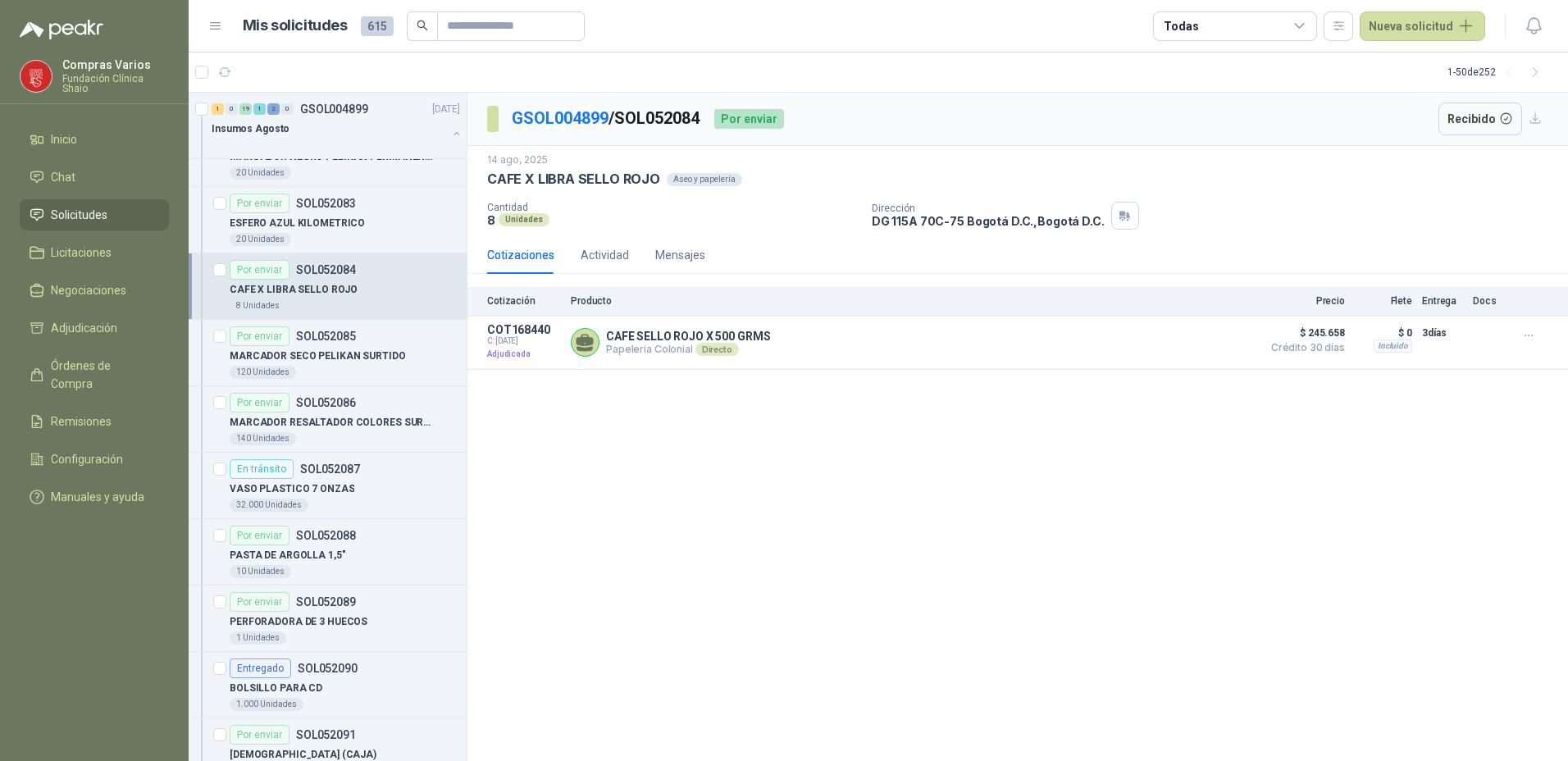
click at [343, 297] on div "CAFE X LIBRA SELLO ROJO" at bounding box center [345, 290] width 230 height 20
drag, startPoint x: 1214, startPoint y: 337, endPoint x: 1025, endPoint y: 421, distance: 206.8
click at [1026, 421] on div "GSOL004899 / SOL052084 Por enviar Recibido [DATE] CAFE X LIBRA SELLO ROJO Aseo…" at bounding box center [1018, 427] width 1101 height 669
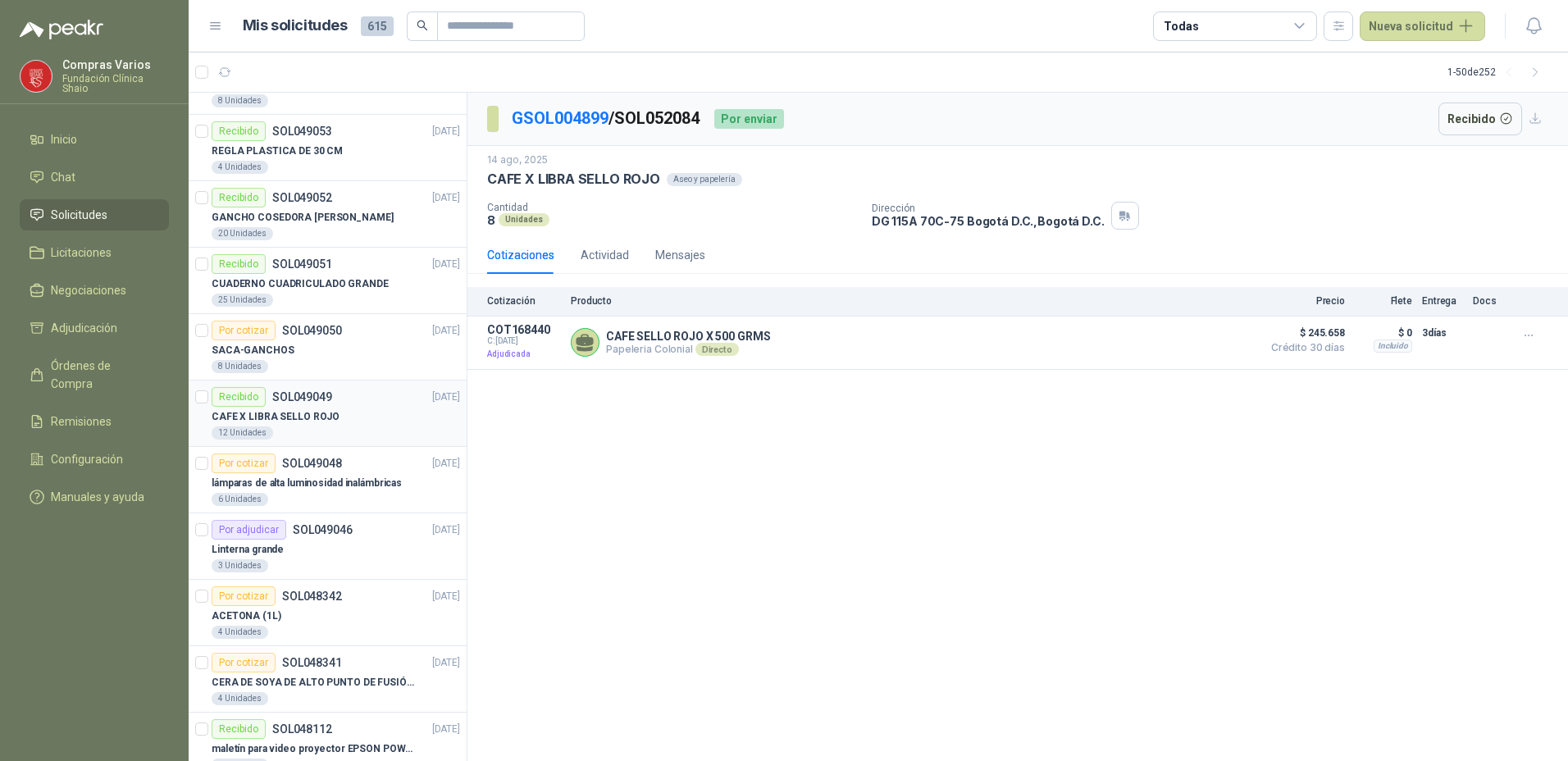
scroll to position [3115, 0]
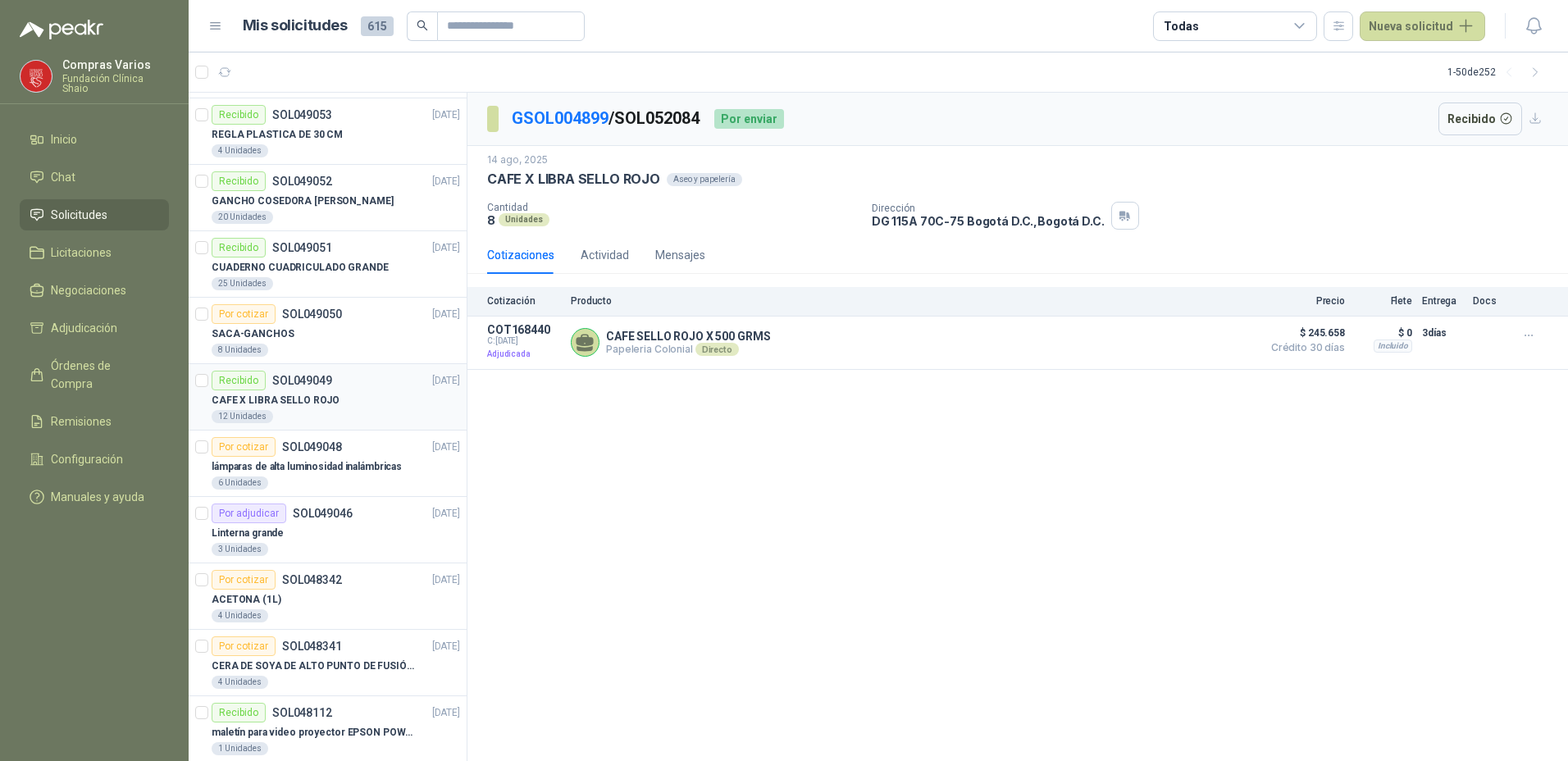
click at [327, 400] on p "CAFE X LIBRA SELLO ROJO" at bounding box center [275, 400] width 128 height 16
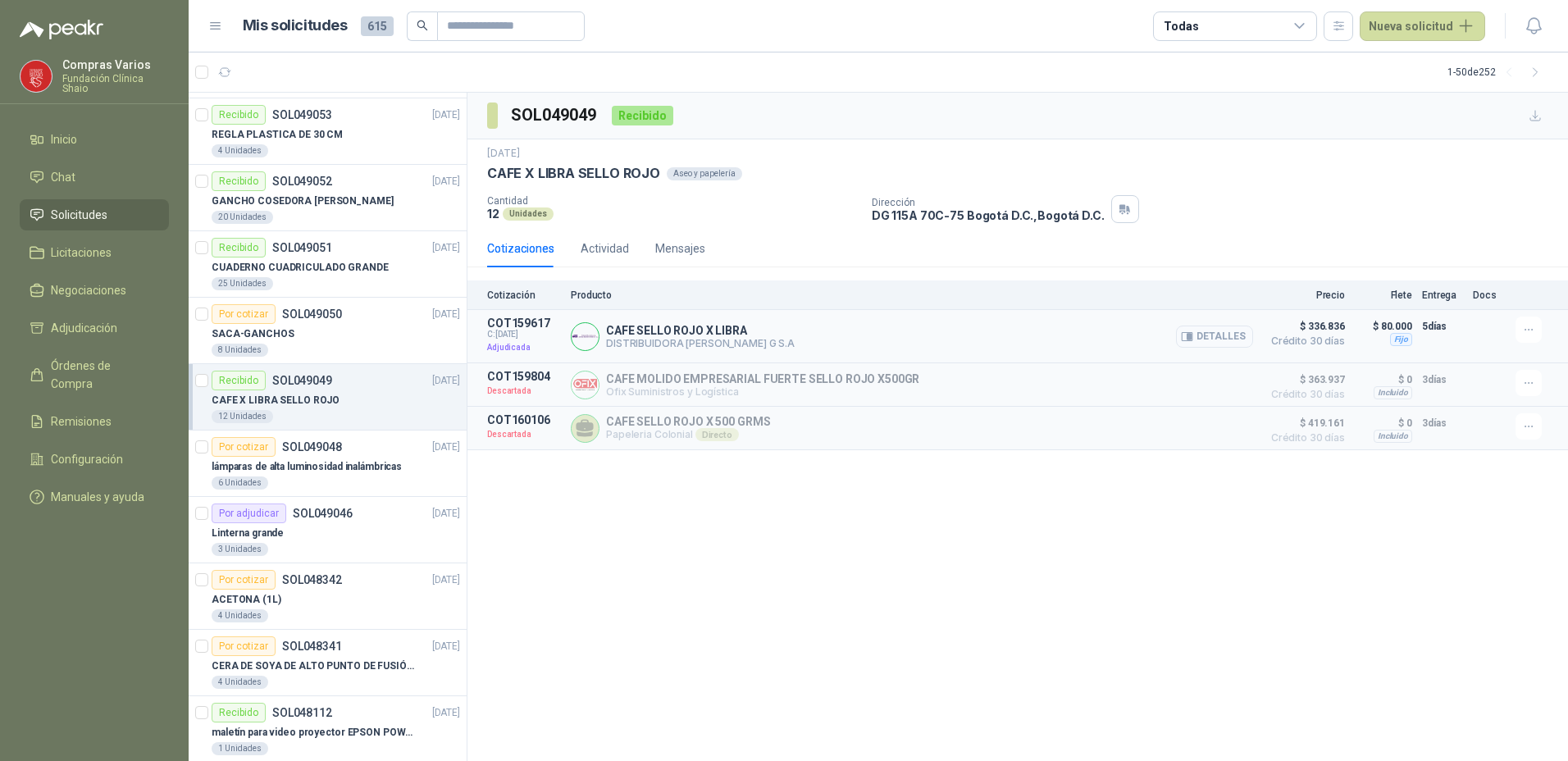
click at [1226, 340] on button "Detalles" at bounding box center [1215, 336] width 77 height 22
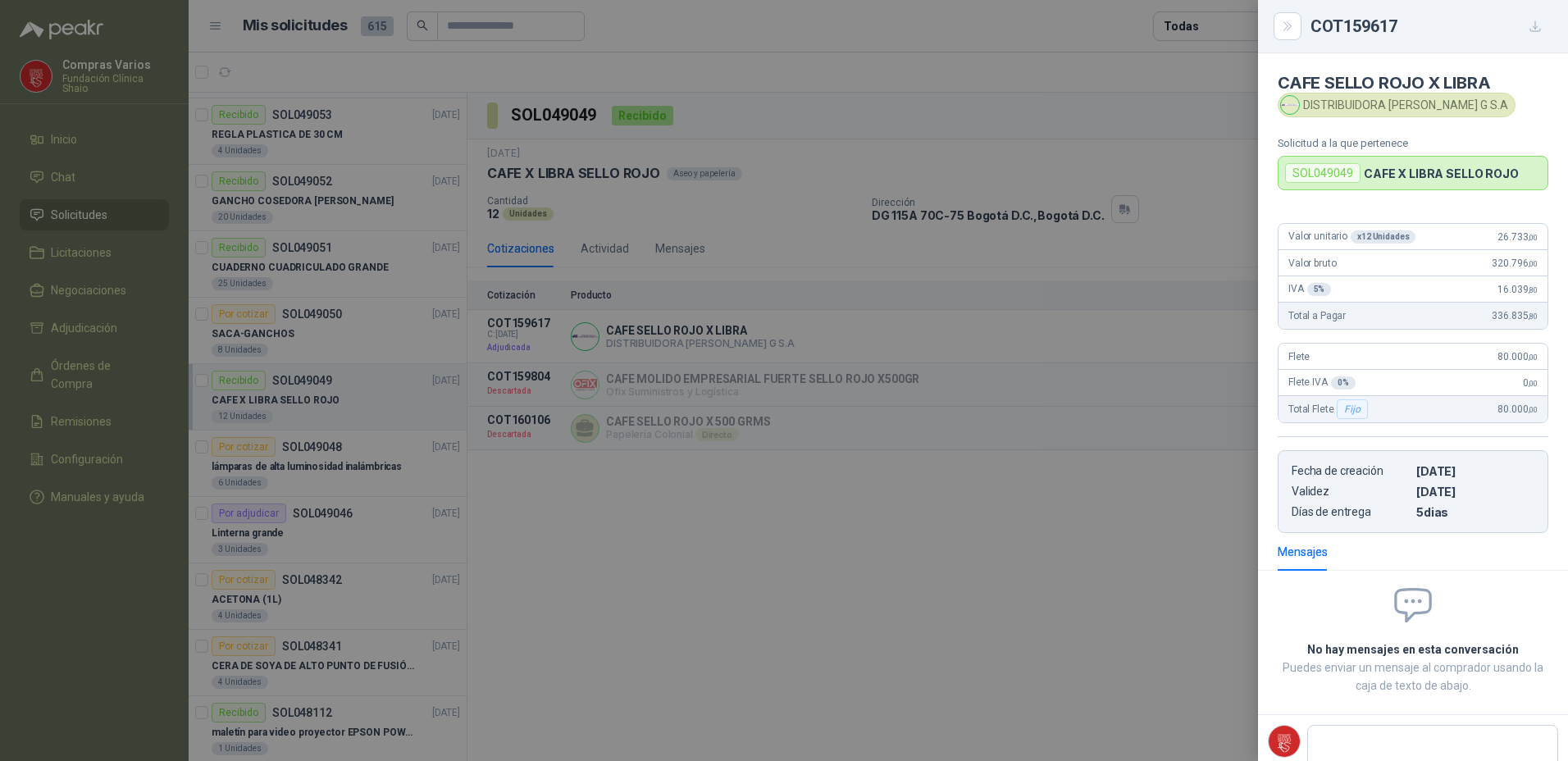
click at [1107, 539] on div at bounding box center [784, 380] width 1568 height 761
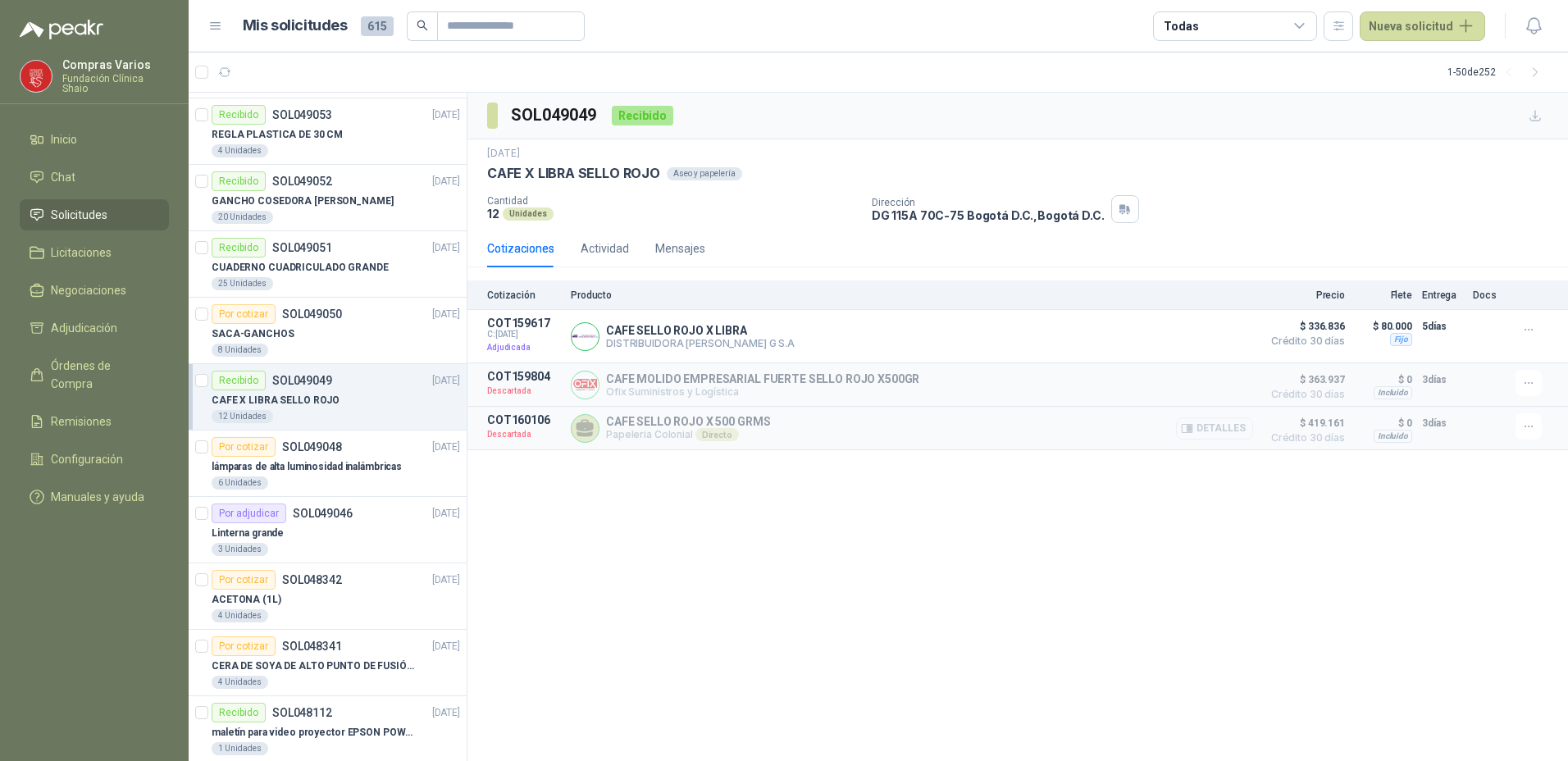
click at [1205, 423] on button "Detalles" at bounding box center [1215, 428] width 77 height 22
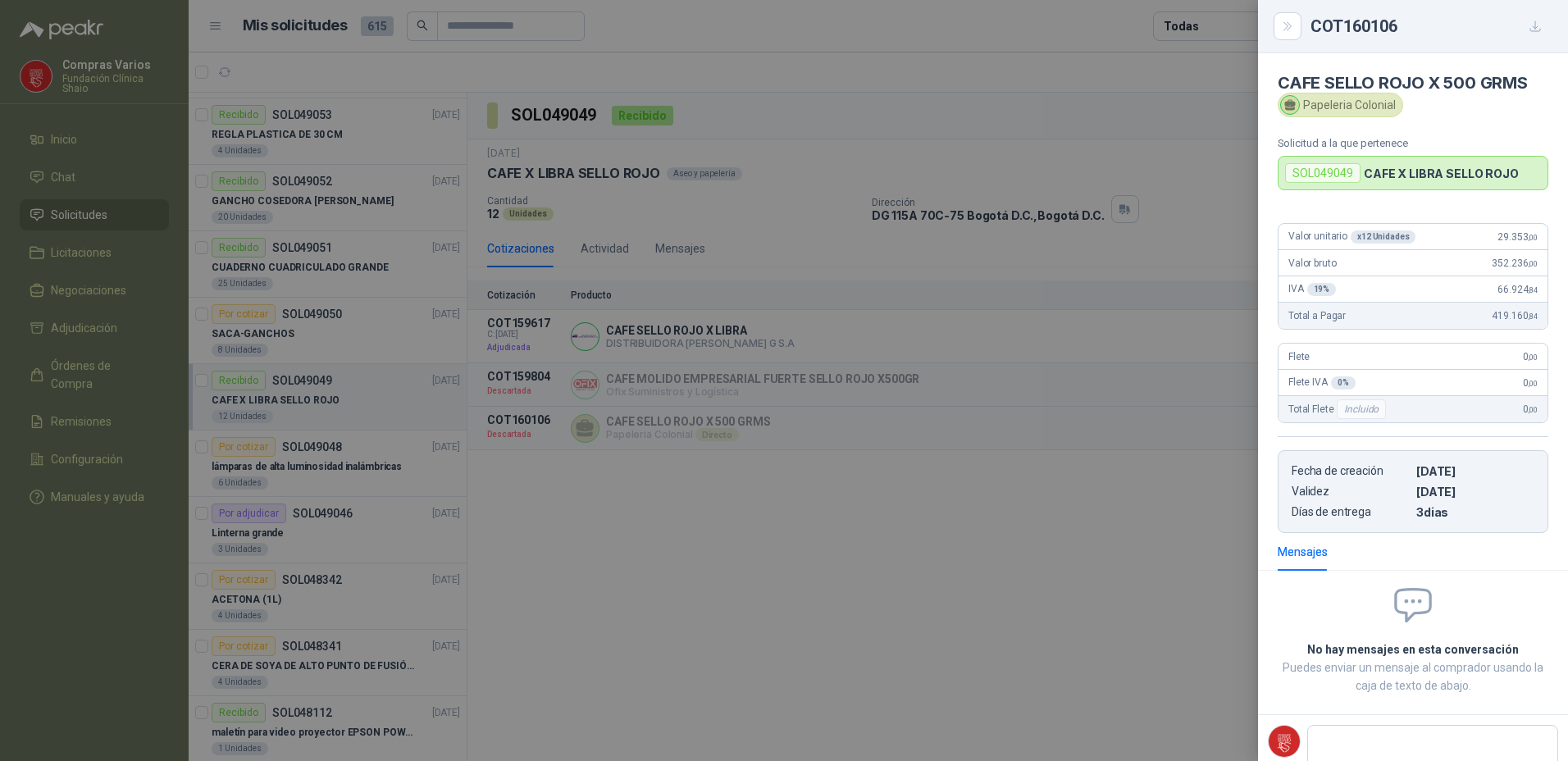
click at [879, 641] on div at bounding box center [784, 380] width 1568 height 761
